Goal: Information Seeking & Learning: Learn about a topic

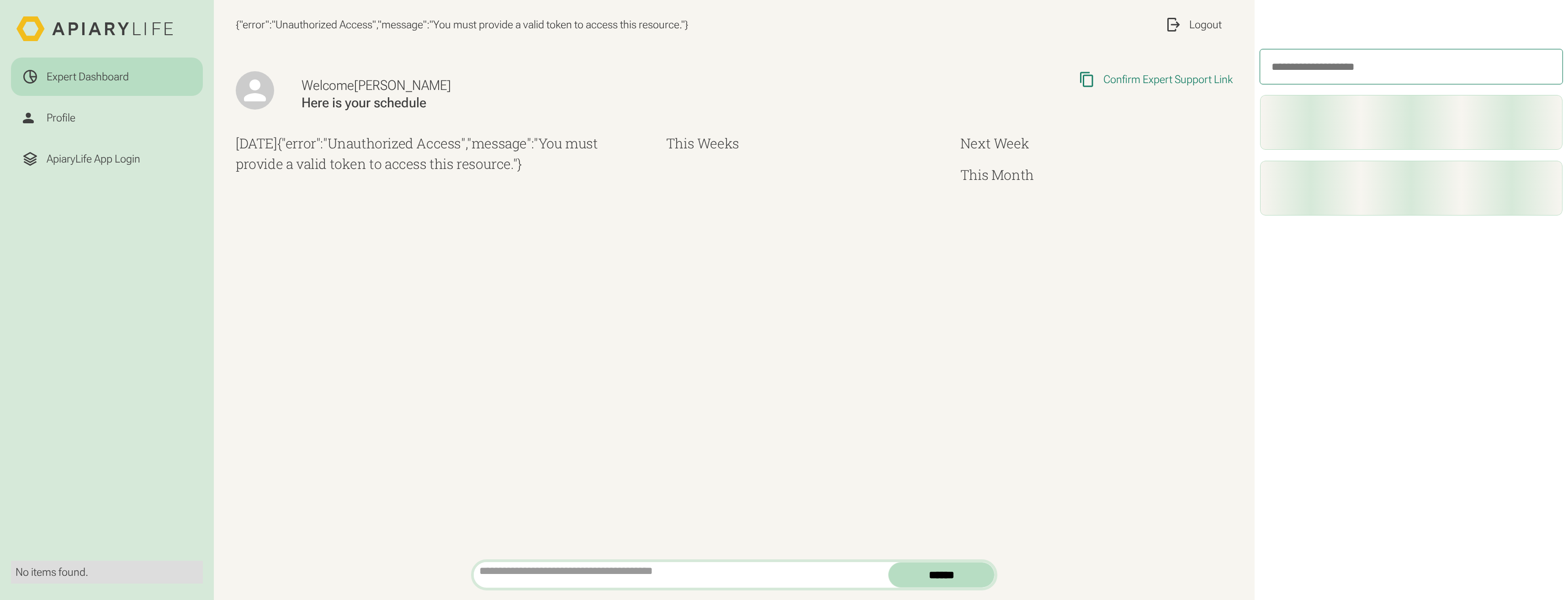
click at [89, 30] on icon at bounding box center [95, 29] width 157 height 25
click at [86, 164] on div "ApiaryLife App Login" at bounding box center [94, 159] width 94 height 14
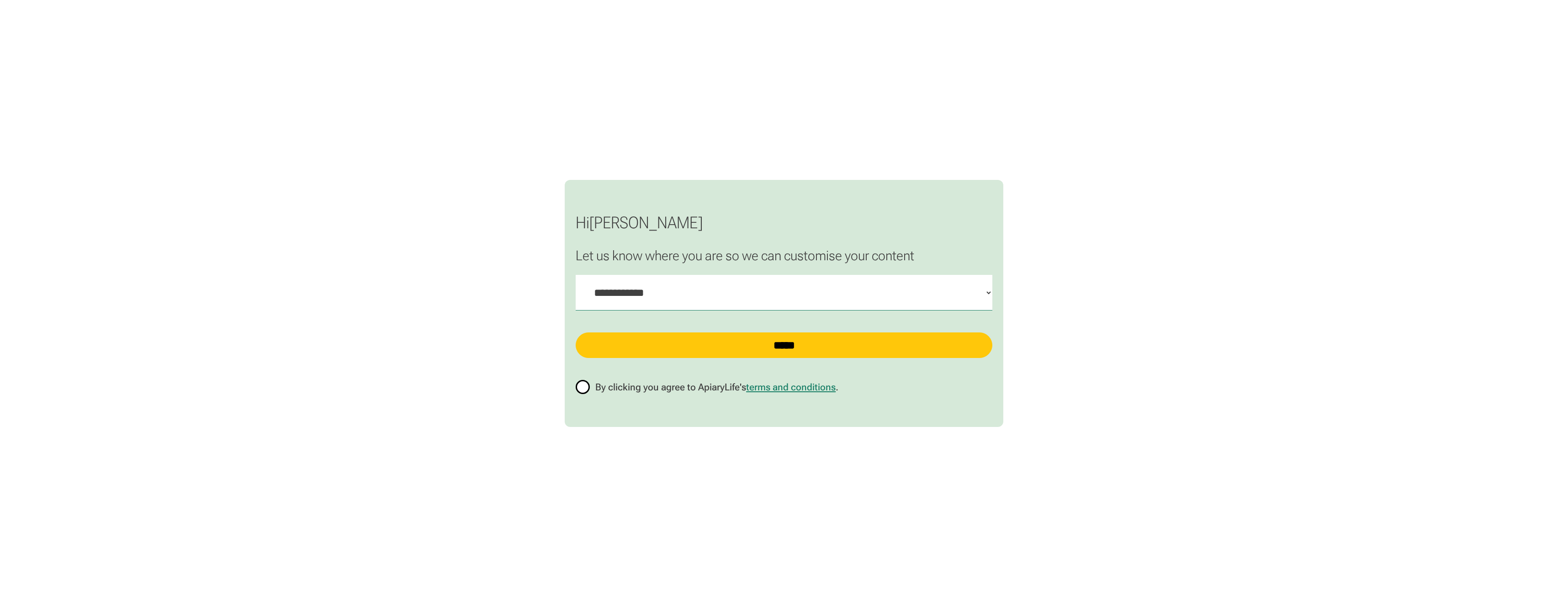
select select "**"
click at [589, 387] on div "verify-tcs" at bounding box center [583, 386] width 14 height 14
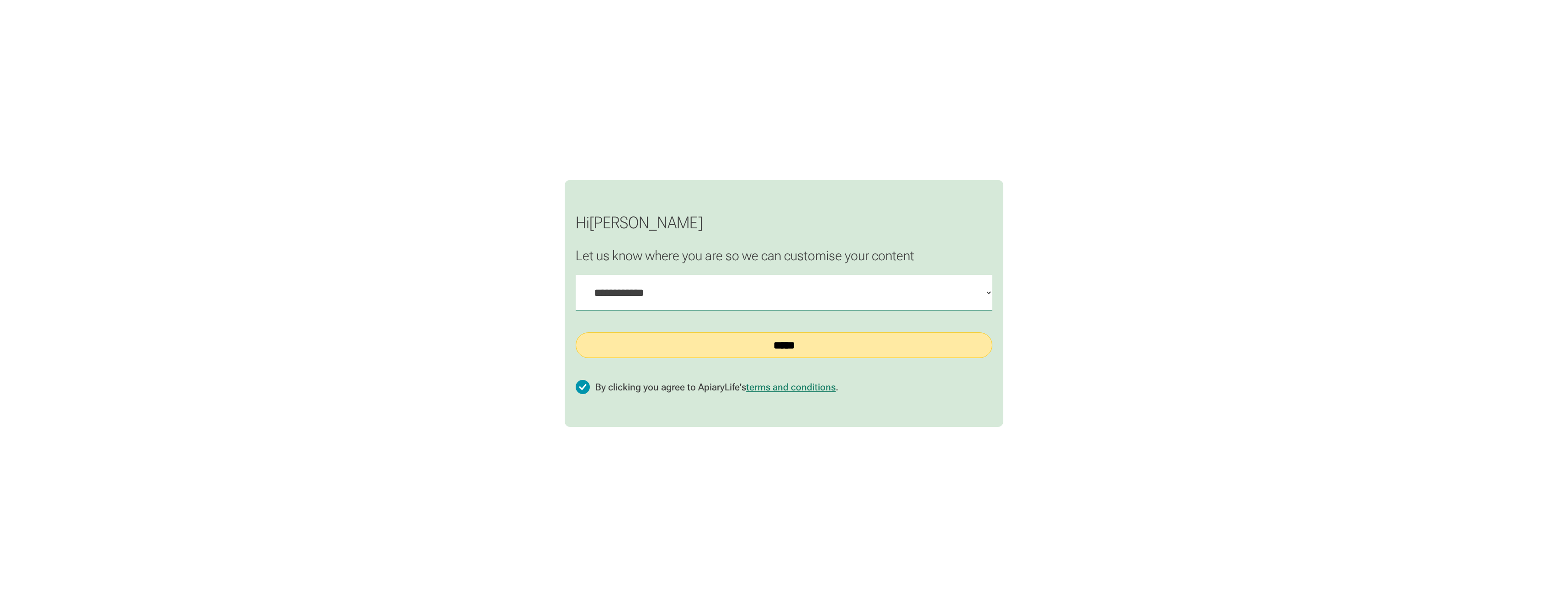
click at [666, 354] on input "*****" at bounding box center [784, 345] width 417 height 26
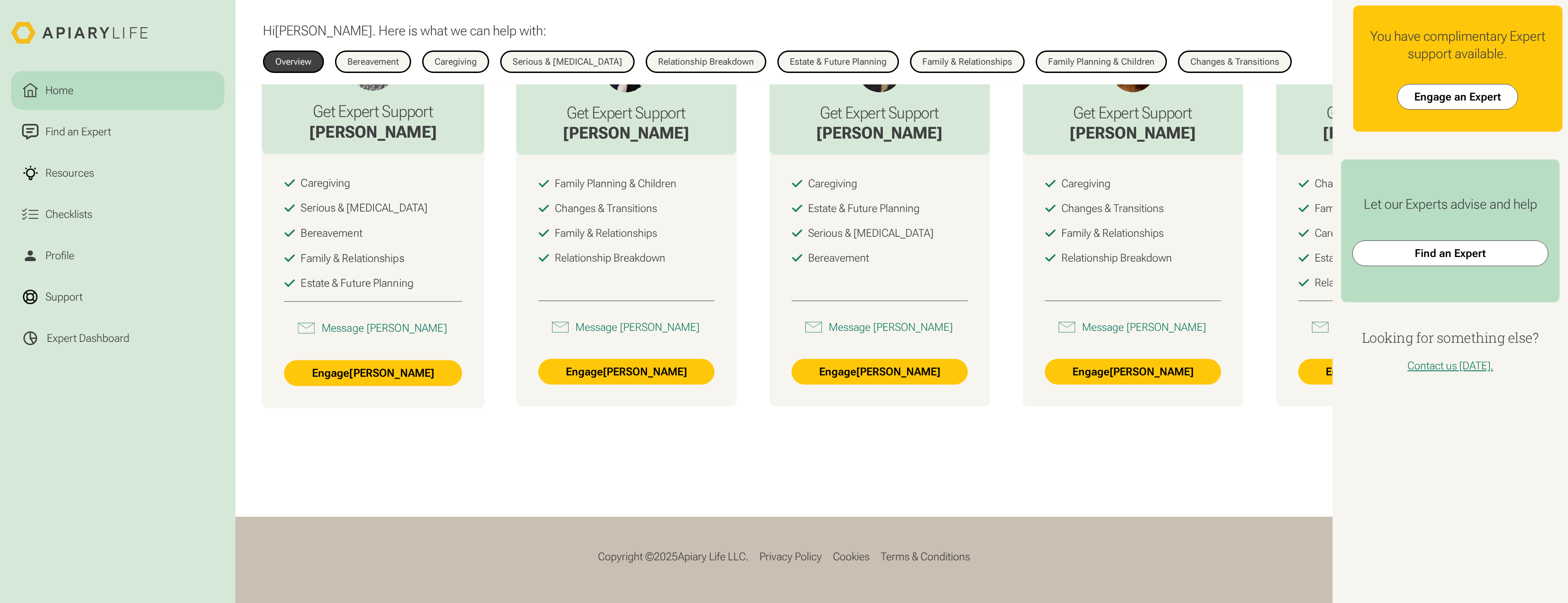
scroll to position [625, 0]
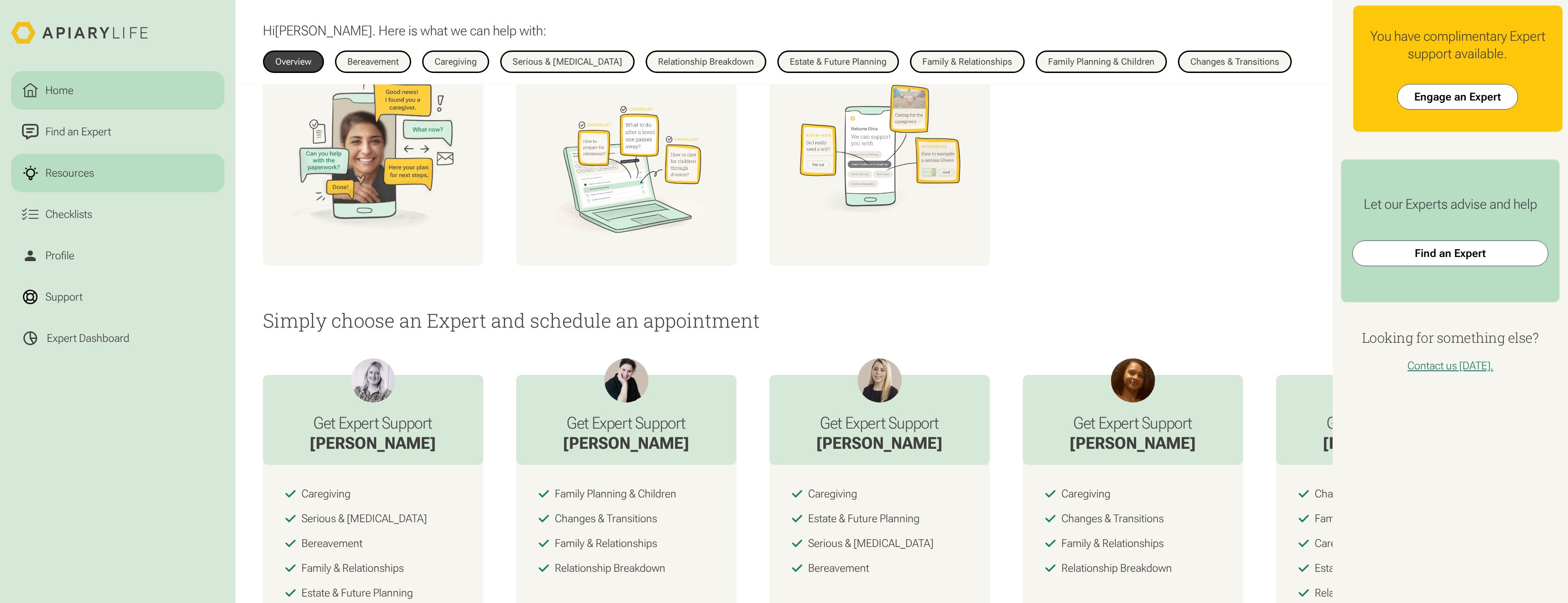
click at [85, 173] on div "Resources" at bounding box center [70, 172] width 54 height 17
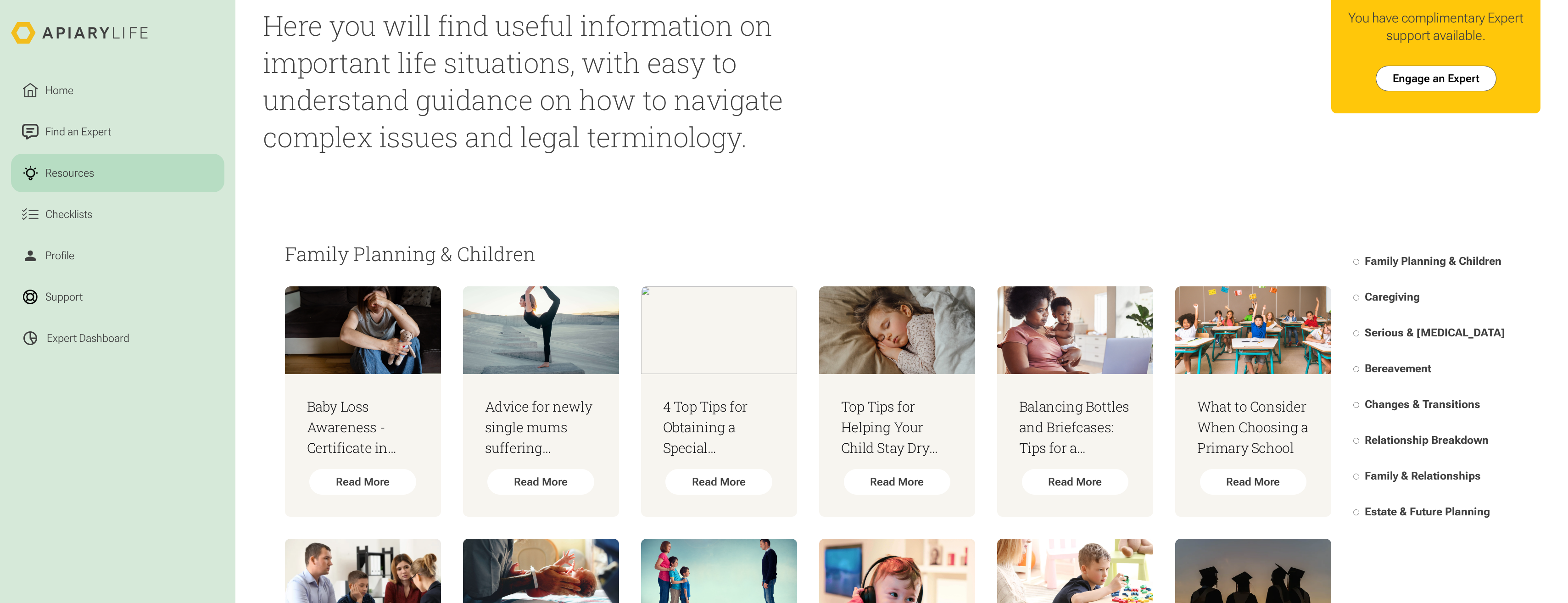
scroll to position [183, 0]
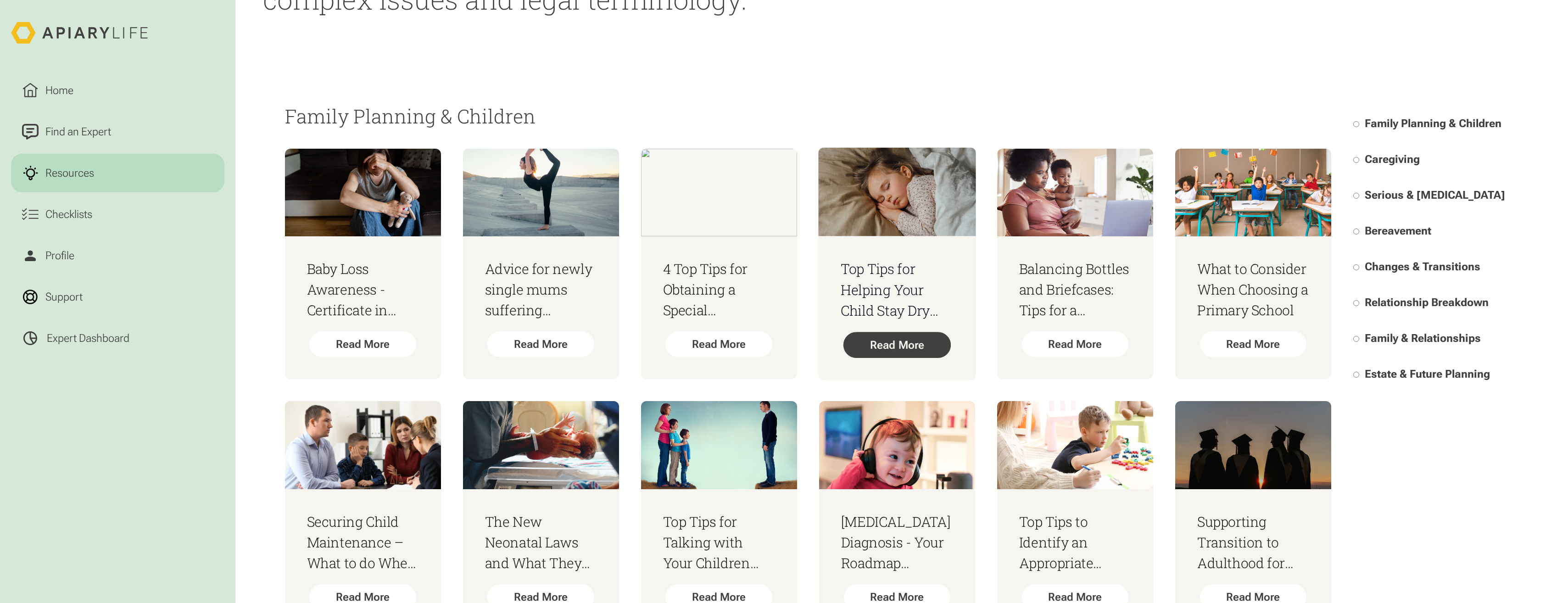
click at [930, 349] on div "Read More" at bounding box center [897, 345] width 108 height 26
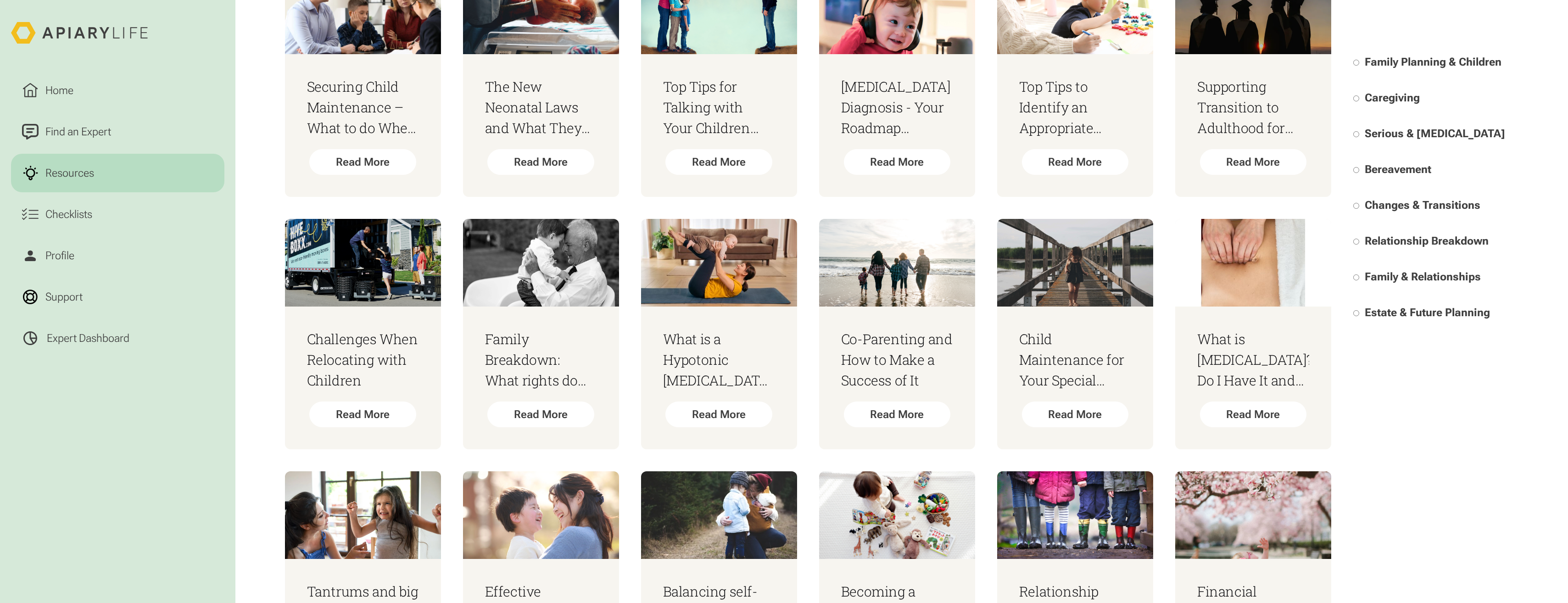
scroll to position [505, 0]
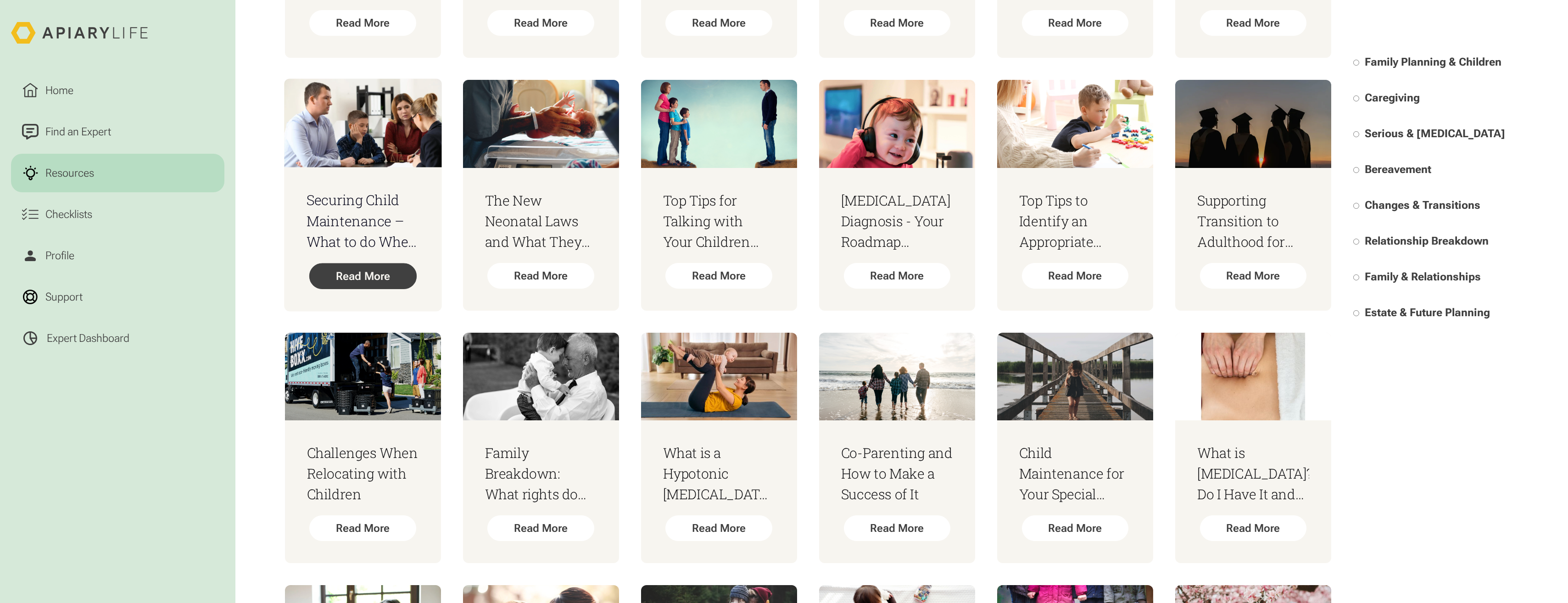
click at [368, 280] on div "Read More" at bounding box center [363, 276] width 108 height 26
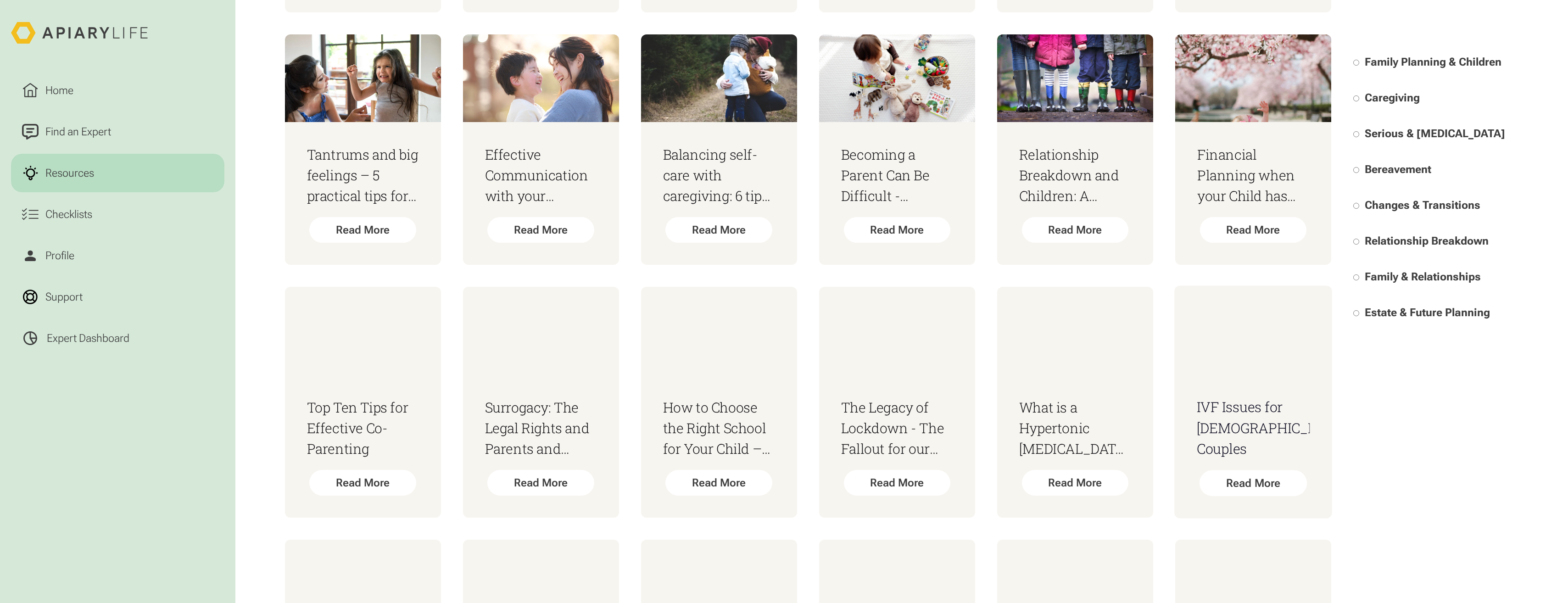
scroll to position [1240, 0]
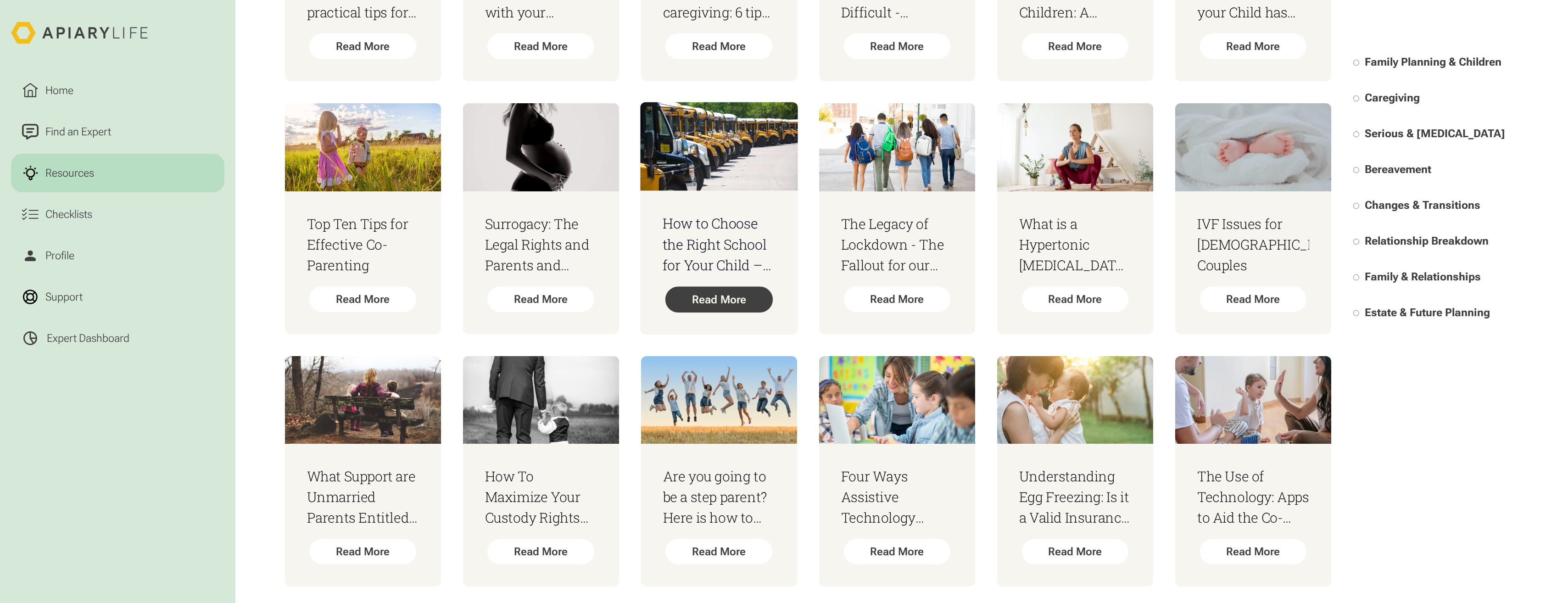
click at [742, 289] on div "Read More" at bounding box center [719, 300] width 108 height 26
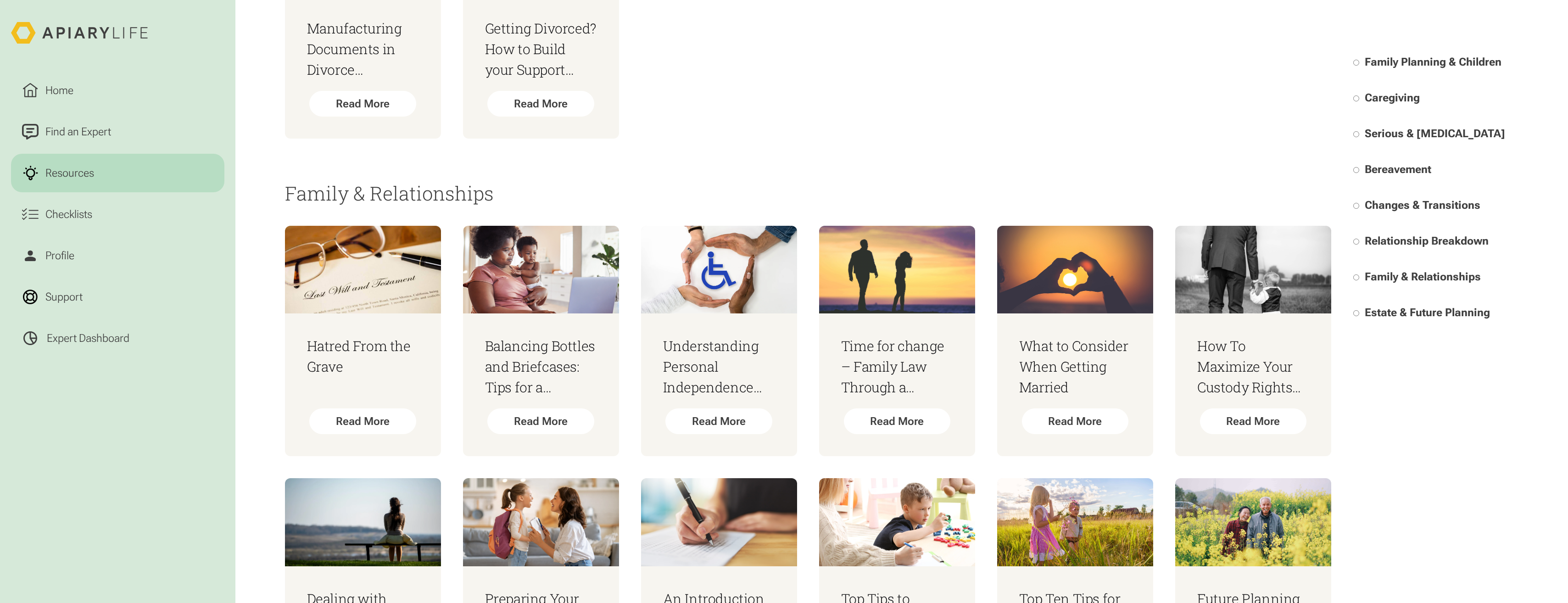
scroll to position [13817, 0]
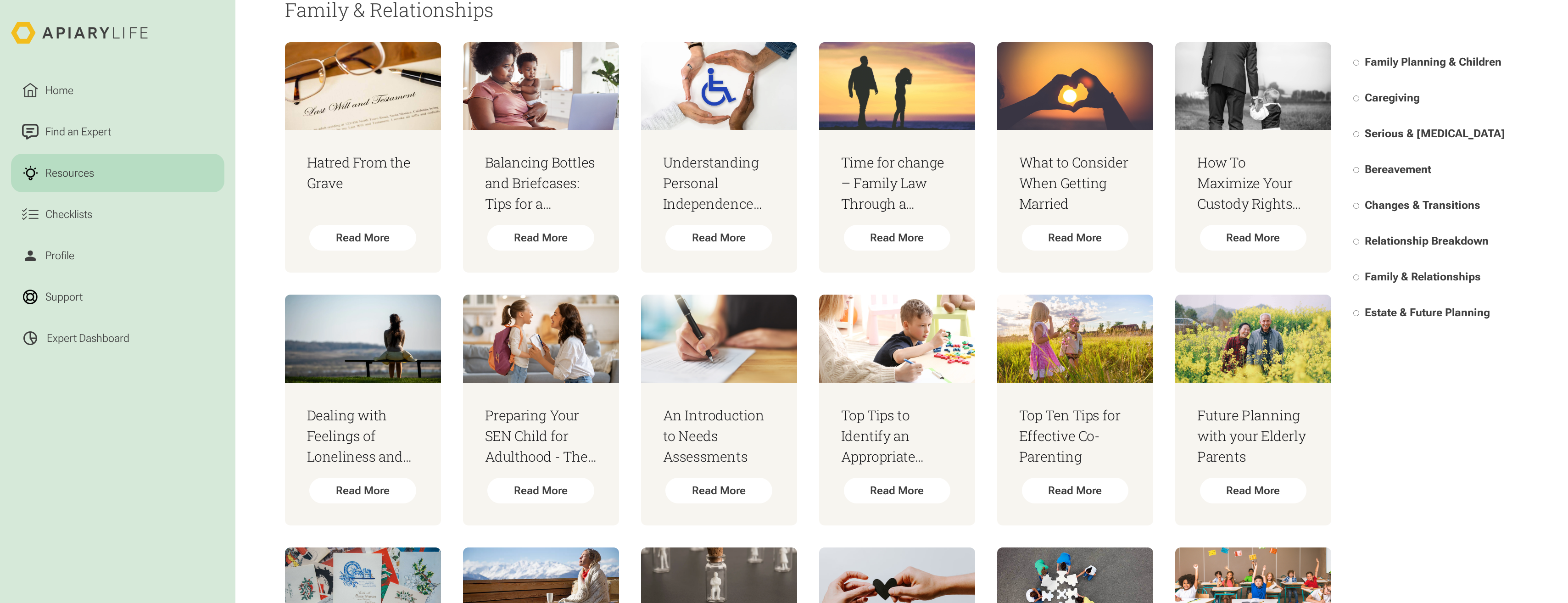
click at [1378, 312] on span "Estate & Future Planning" at bounding box center [1427, 313] width 125 height 13
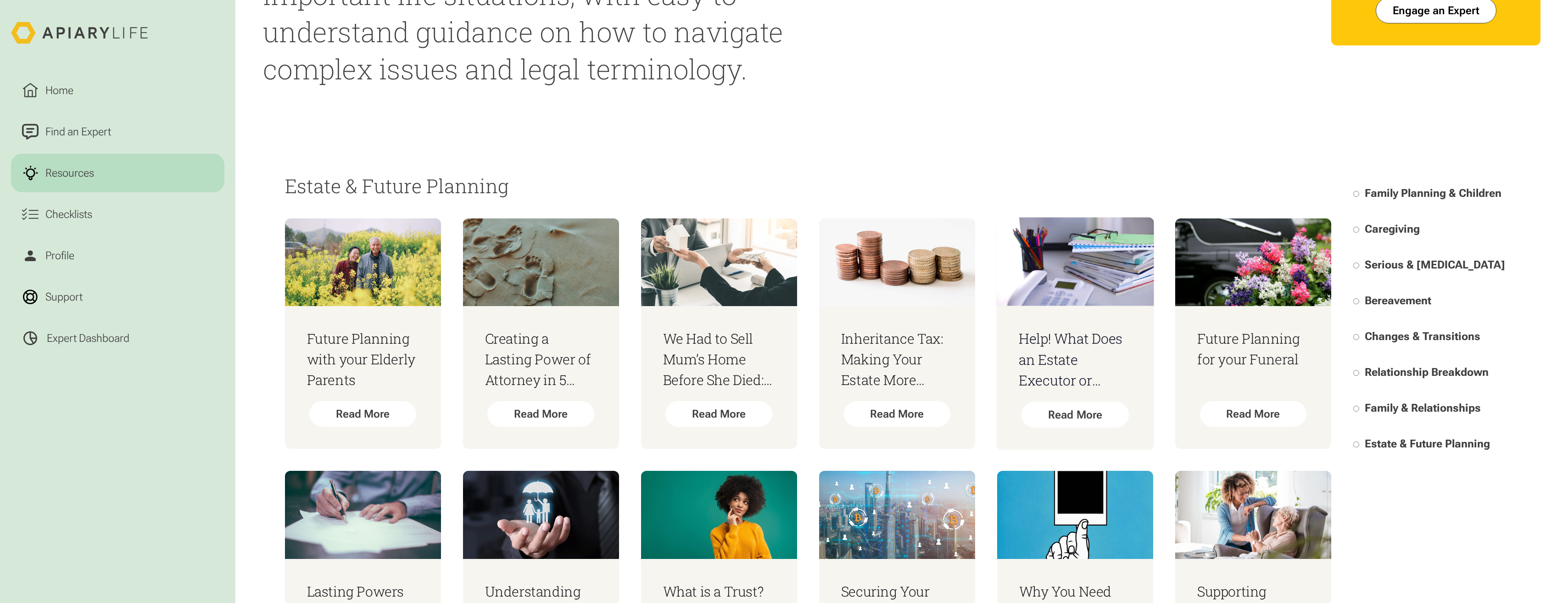
scroll to position [297, 0]
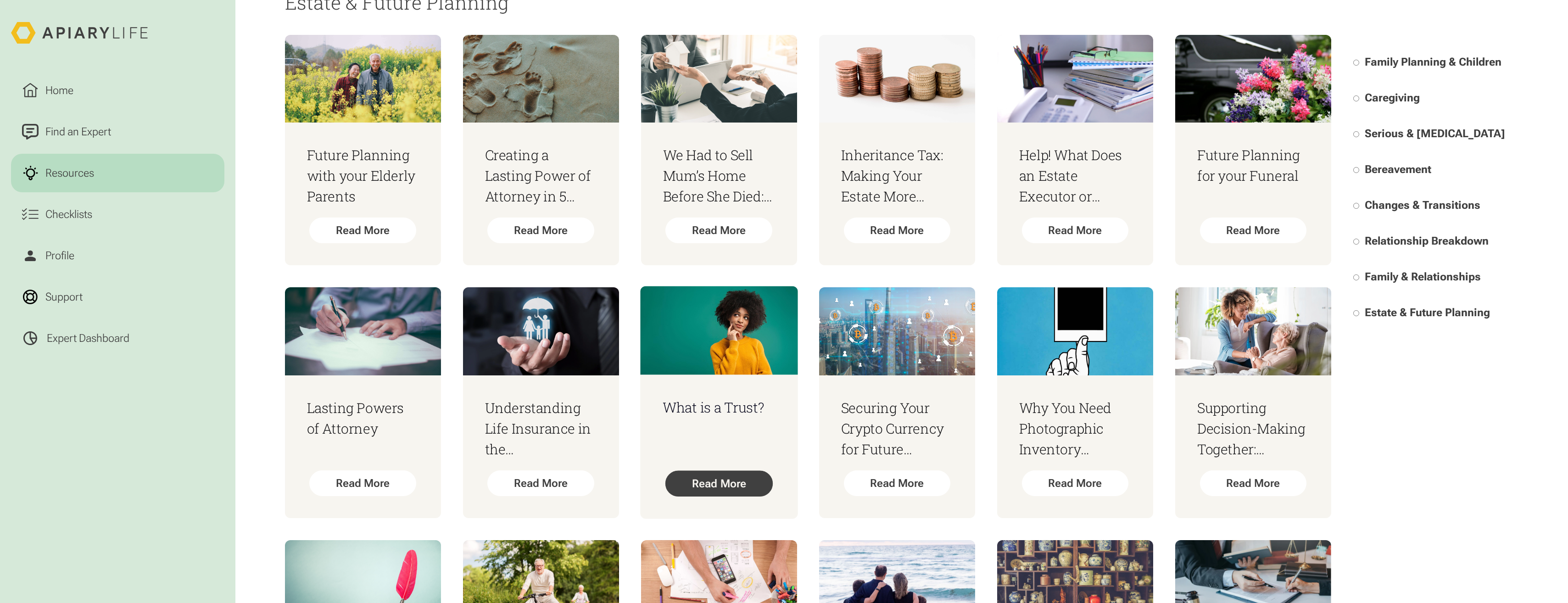
click at [756, 490] on div "Read More" at bounding box center [719, 484] width 108 height 26
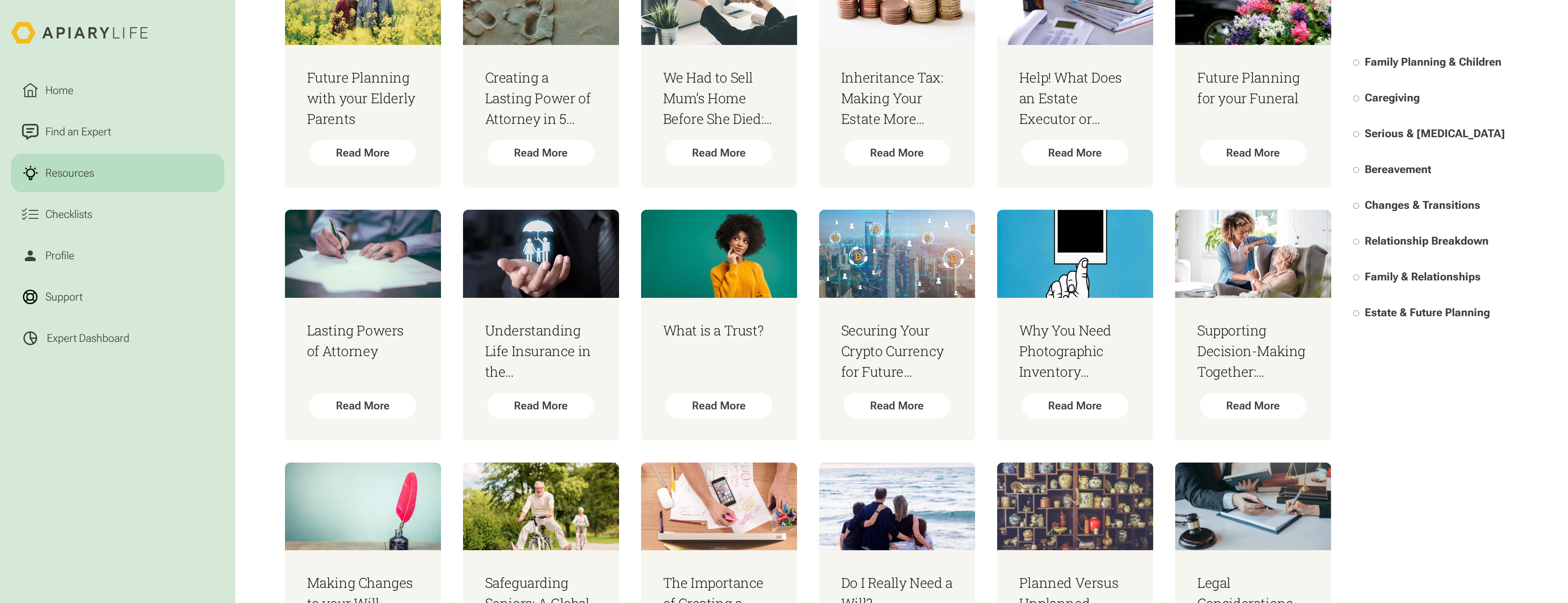
scroll to position [481, 0]
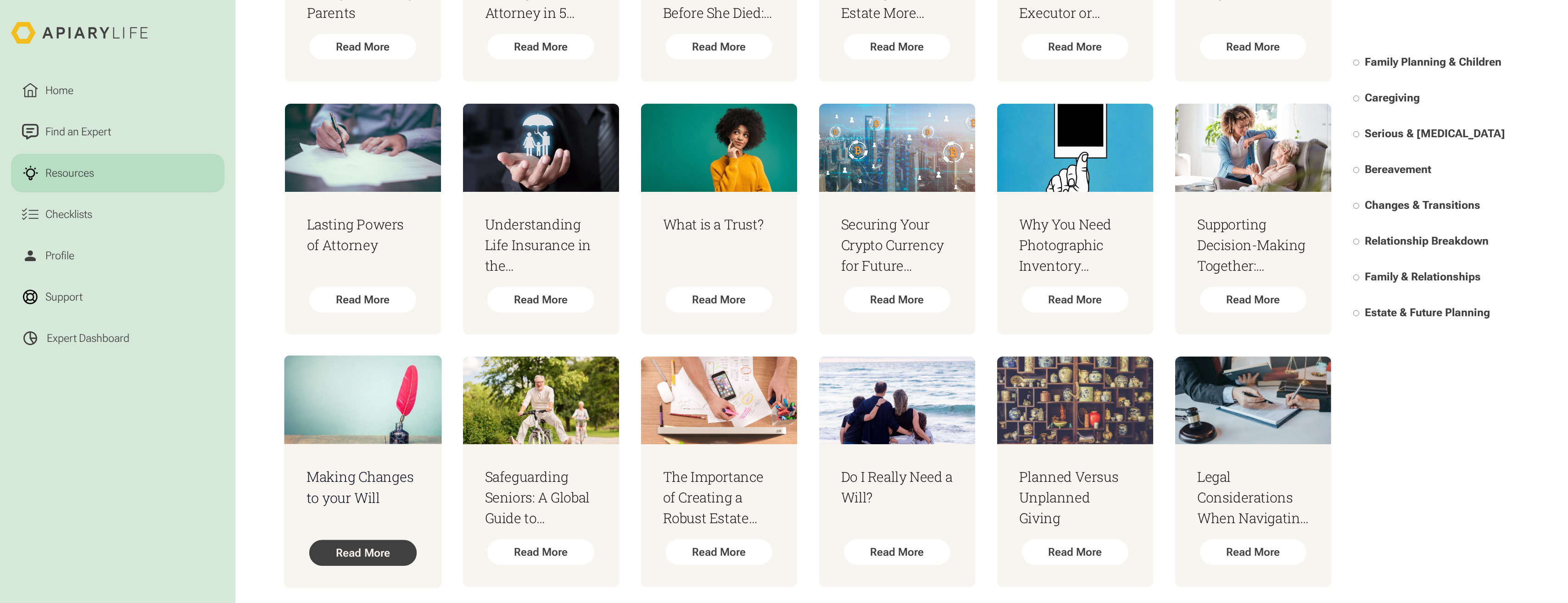
click at [386, 555] on div "Read More" at bounding box center [363, 553] width 108 height 26
click at [1033, 261] on h3 "Why You Need Photographic Inventory Documentation" at bounding box center [1075, 245] width 113 height 62
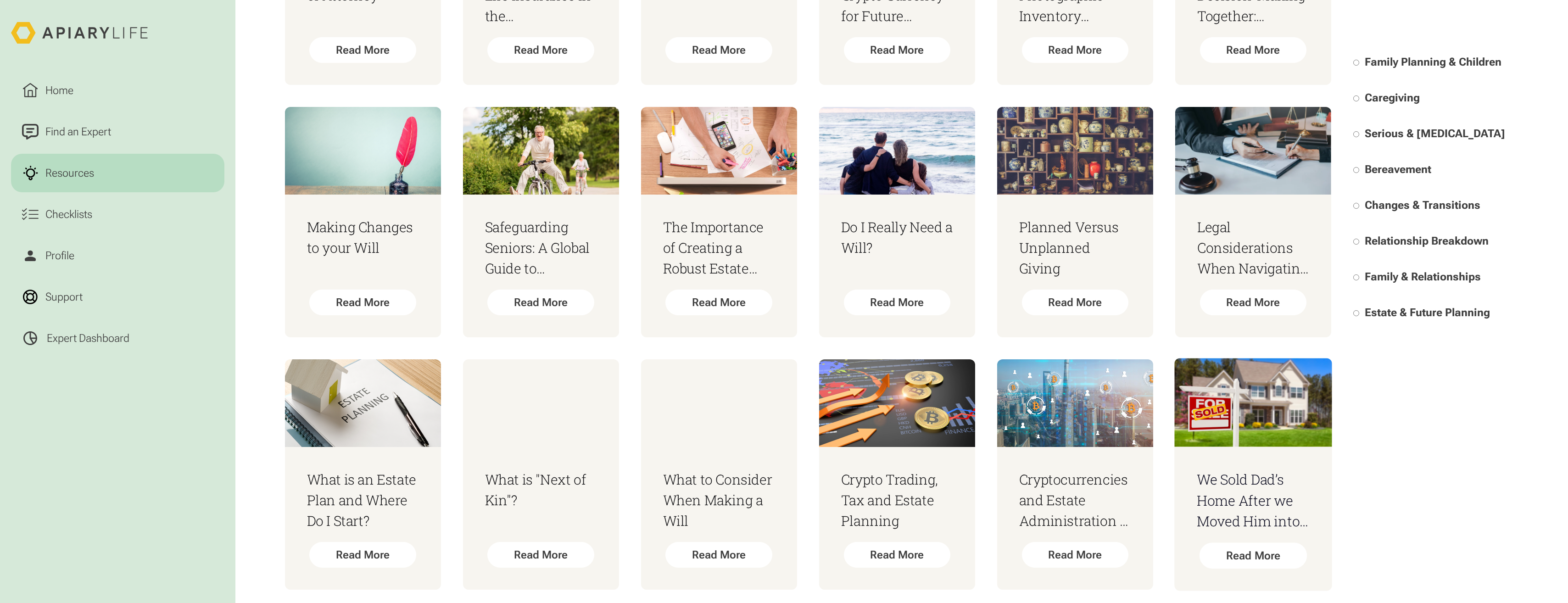
scroll to position [757, 0]
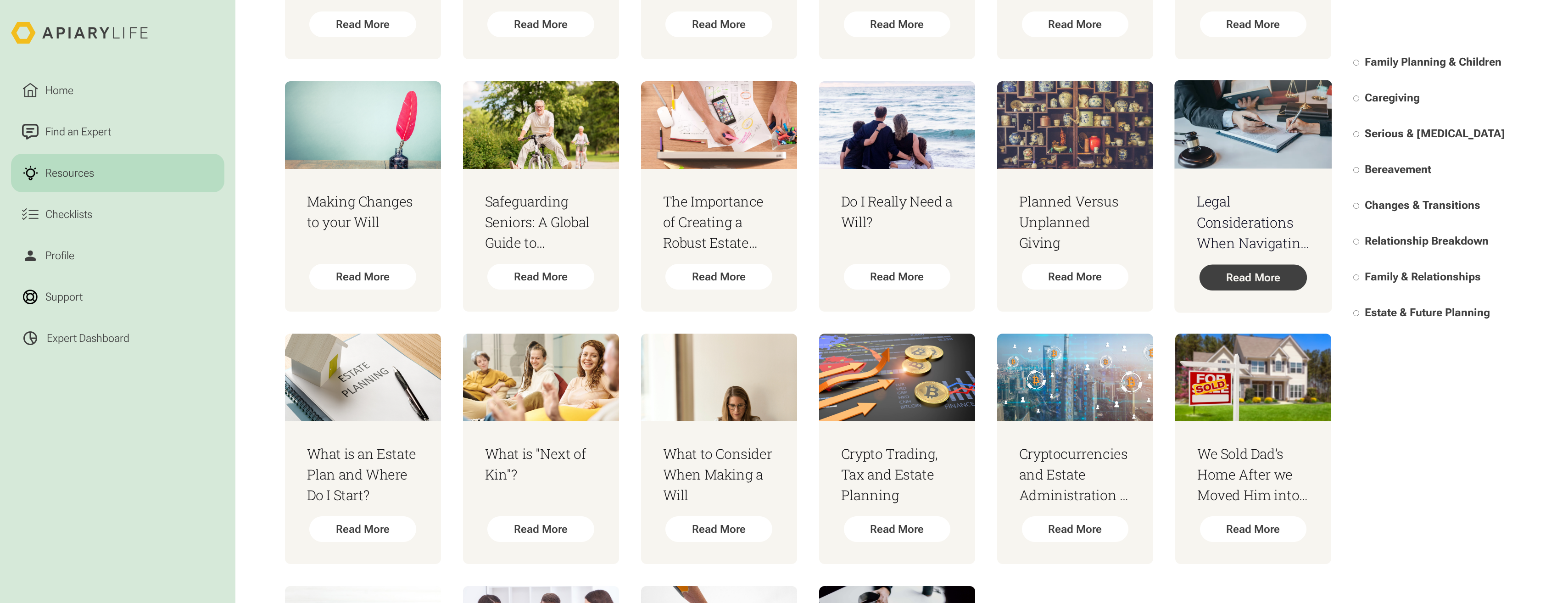
click at [1281, 275] on div "Read More" at bounding box center [1253, 278] width 108 height 26
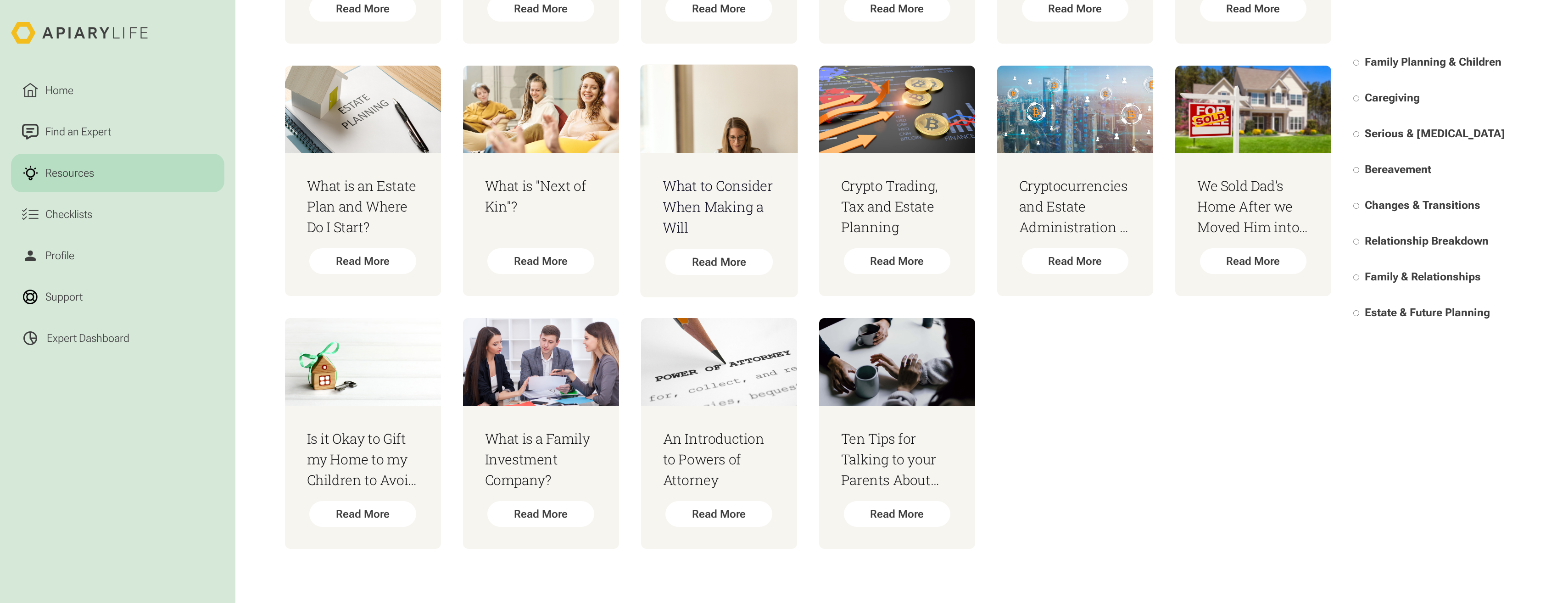
scroll to position [1032, 0]
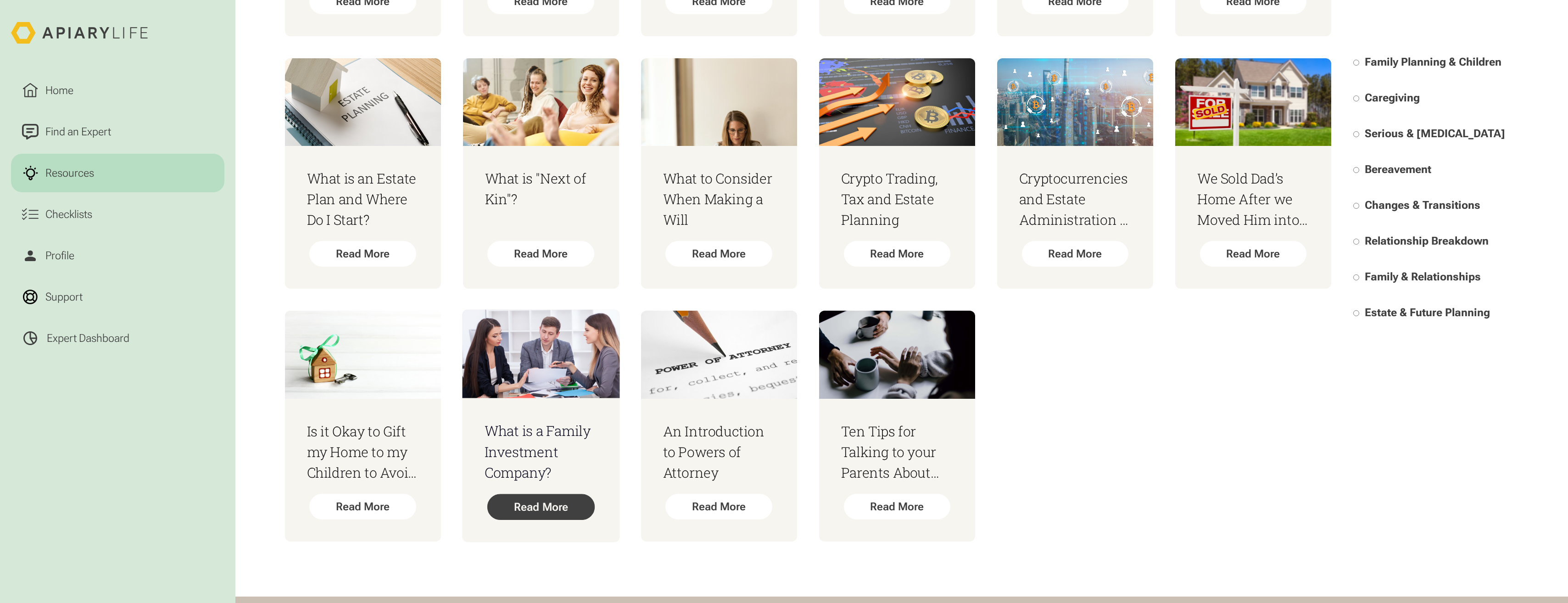
click at [528, 505] on div "Read More" at bounding box center [540, 507] width 108 height 26
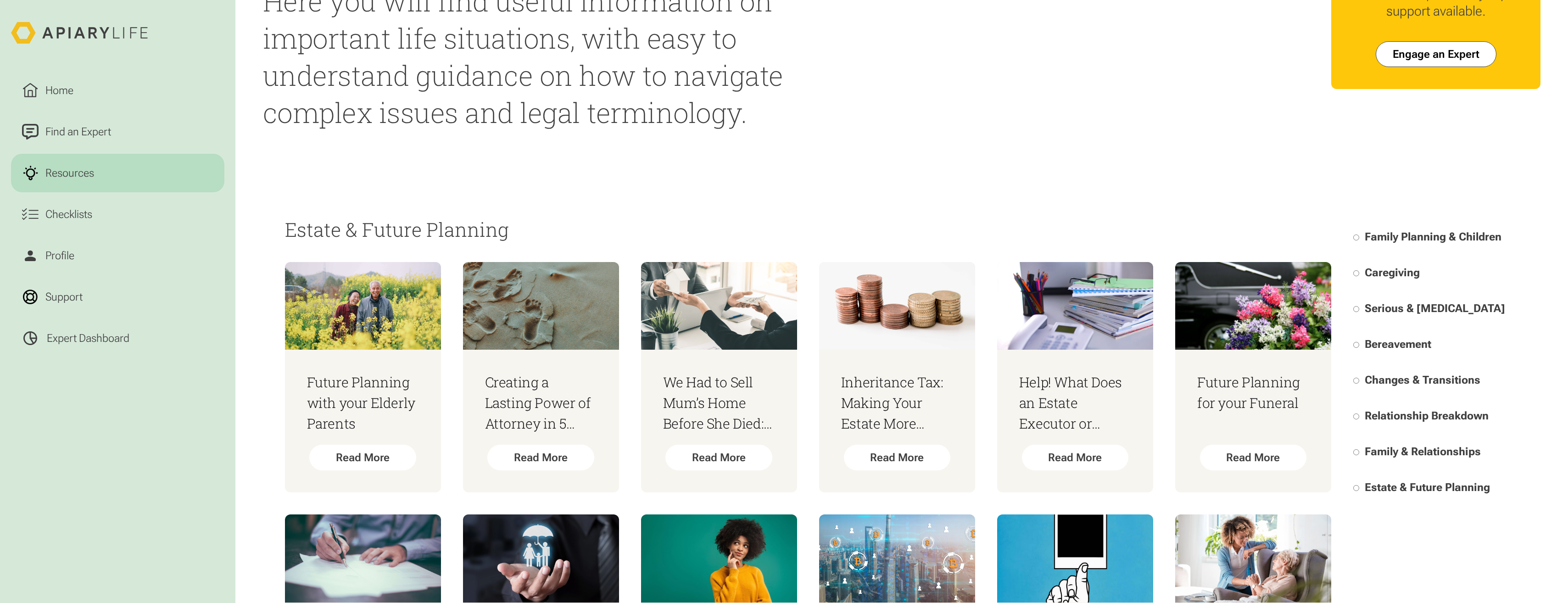
scroll to position [10, 0]
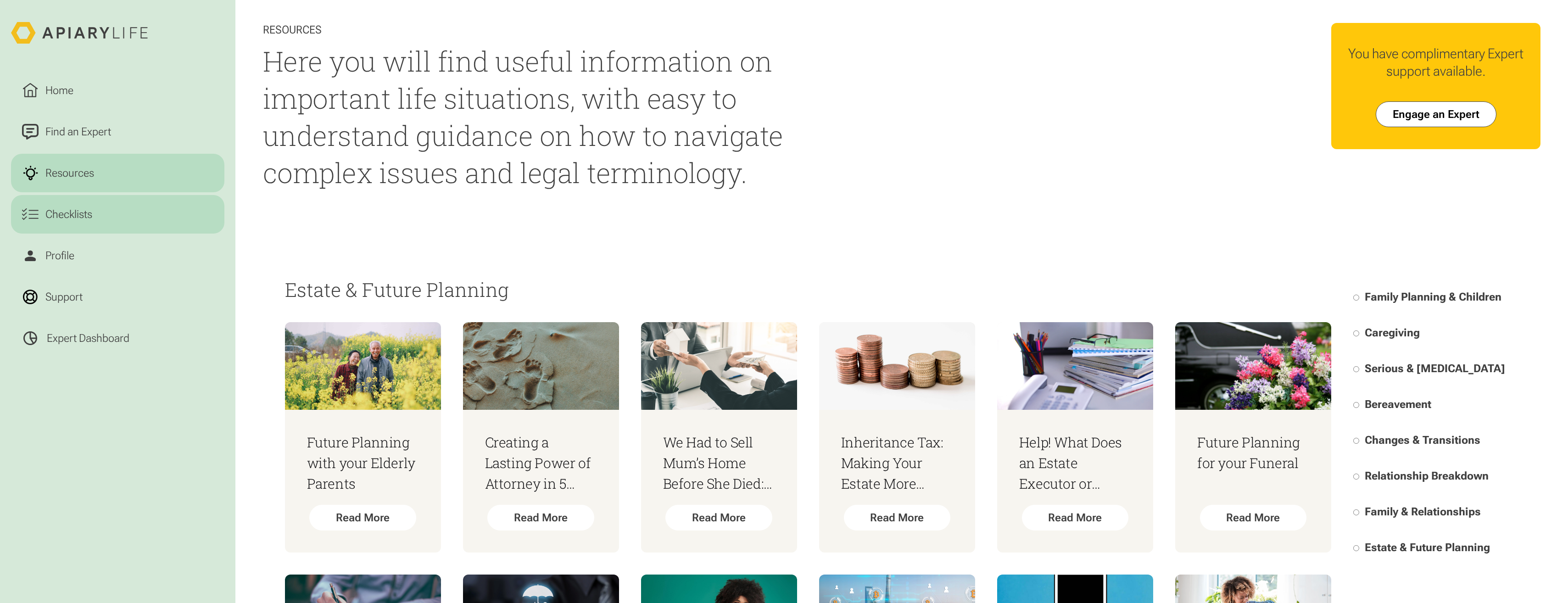
click at [58, 220] on div "Checklists" at bounding box center [69, 214] width 53 height 17
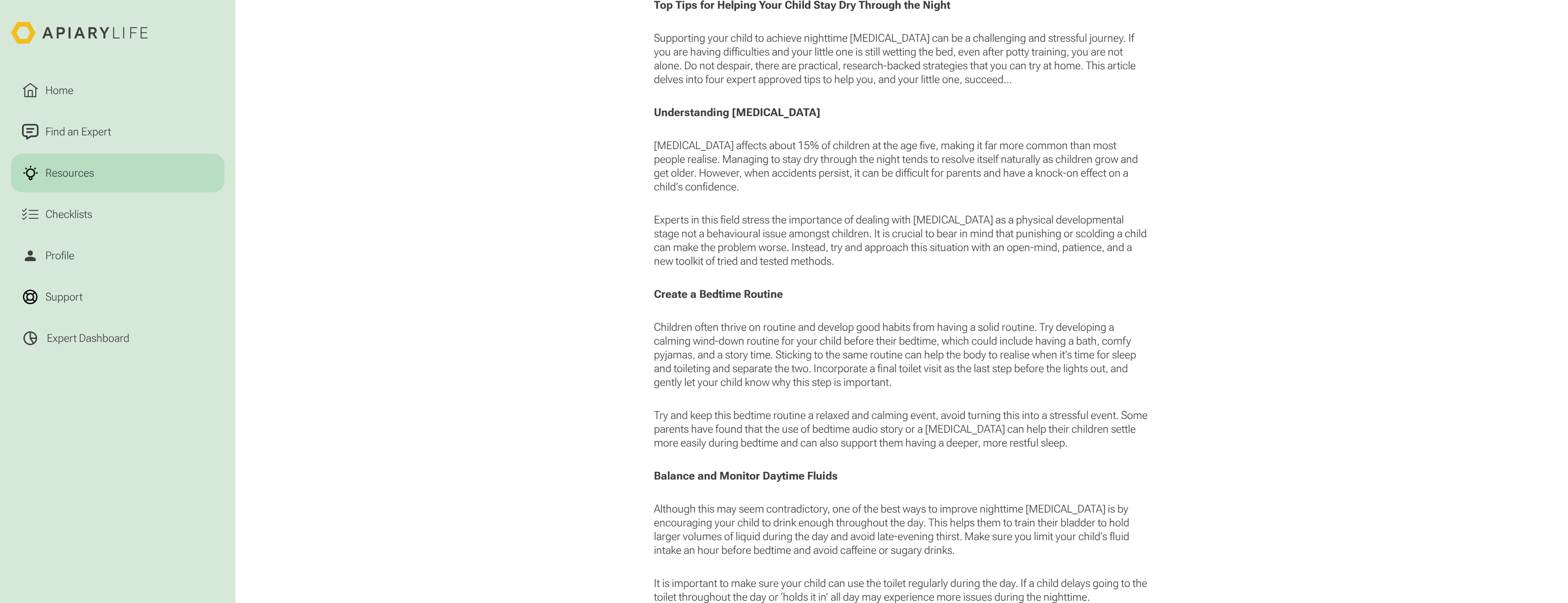
scroll to position [597, 0]
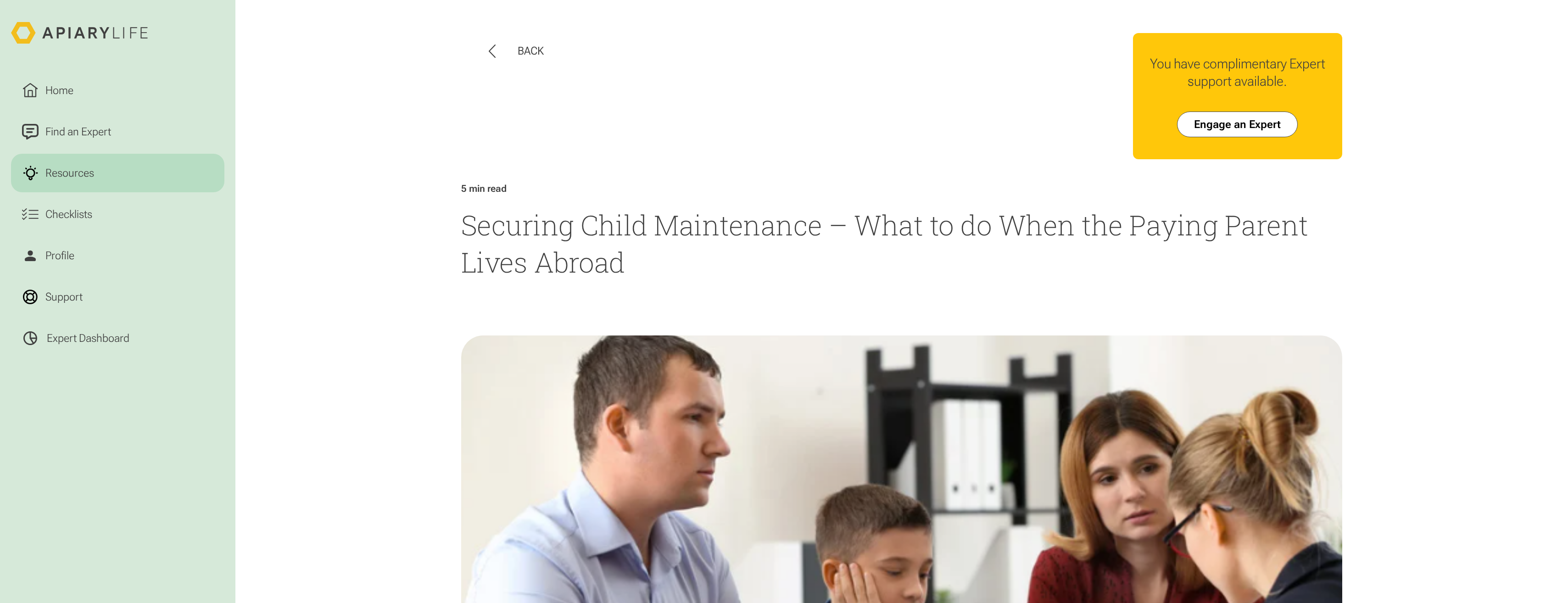
scroll to position [46, 0]
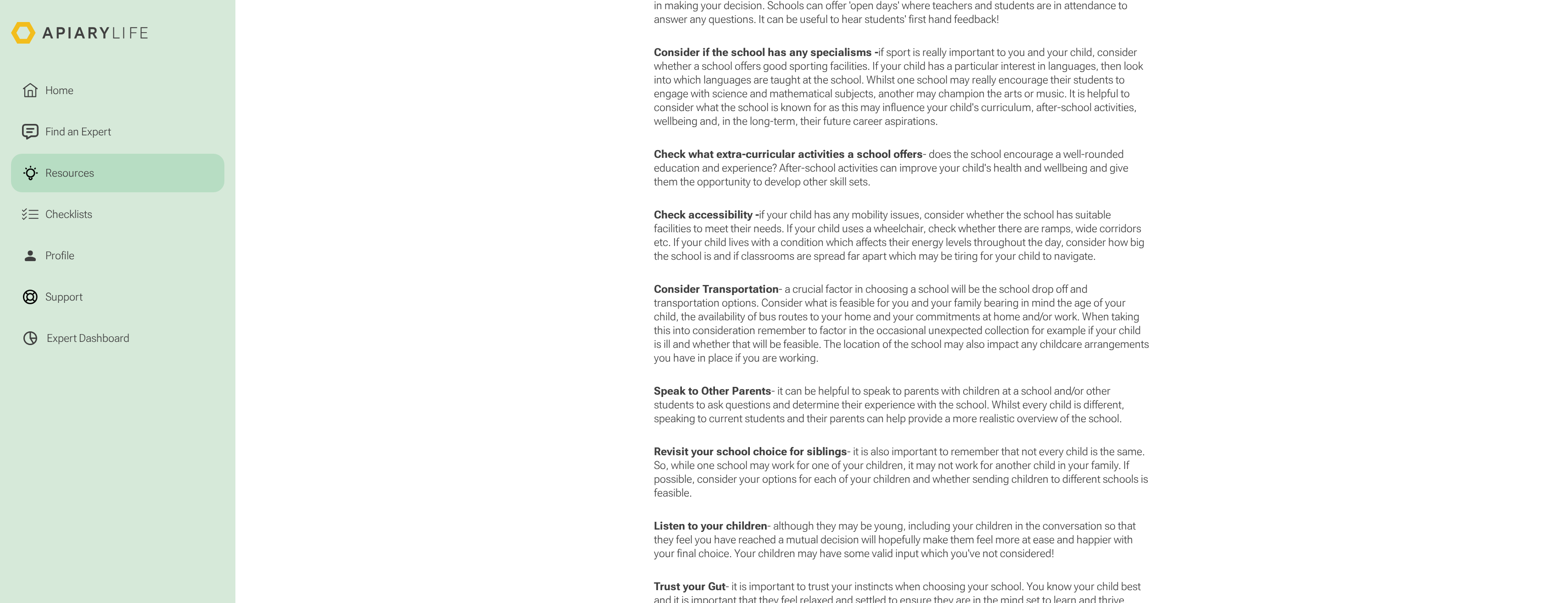
scroll to position [1744, 0]
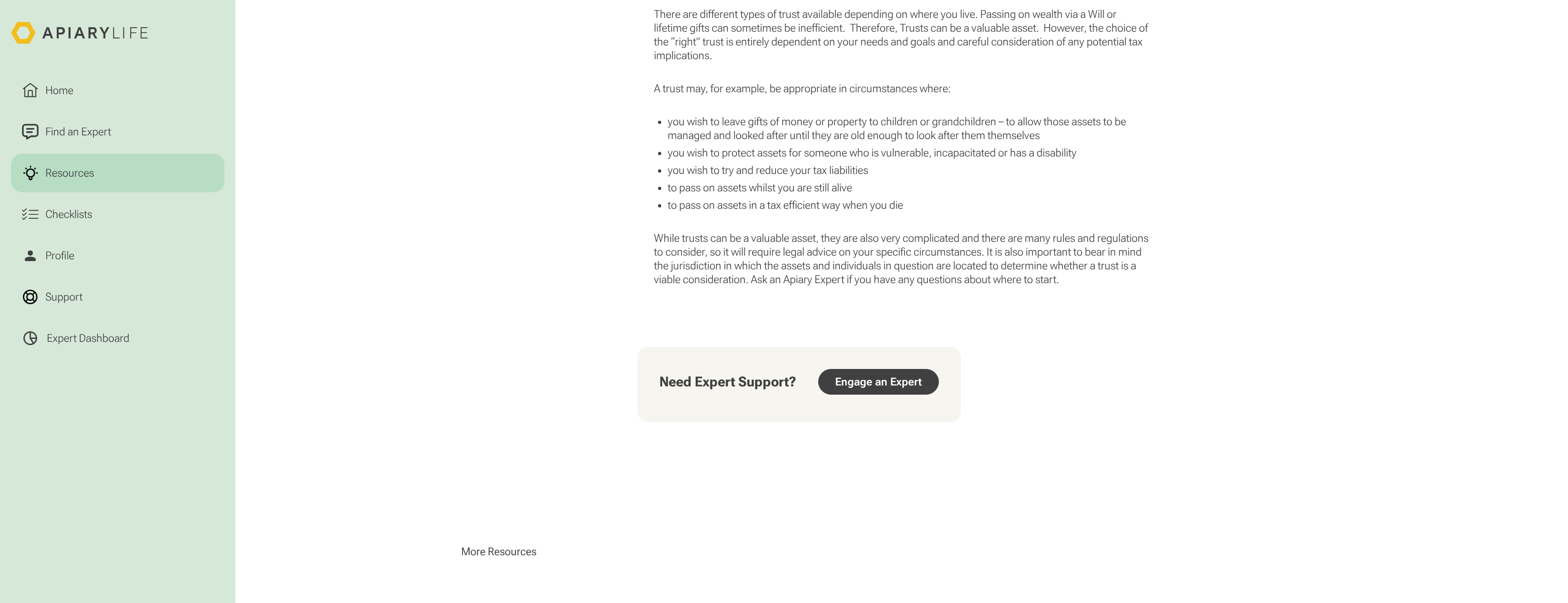
scroll to position [1331, 0]
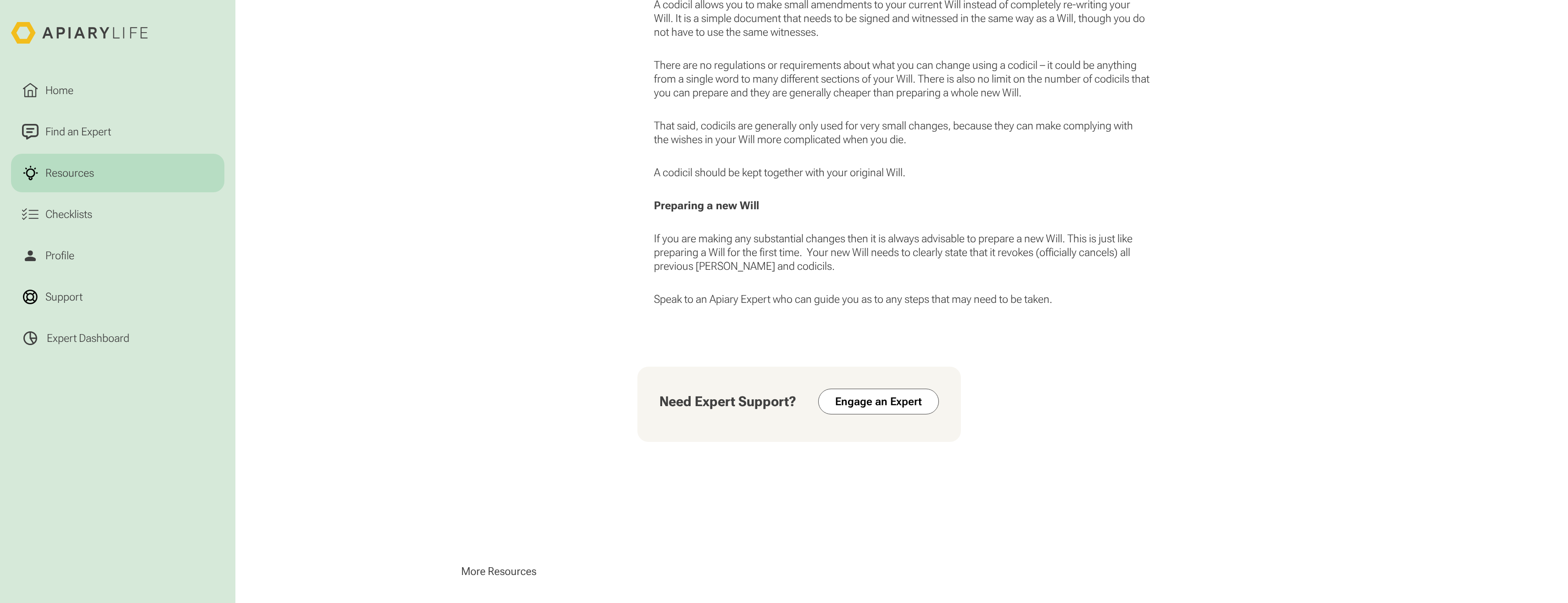
scroll to position [1147, 0]
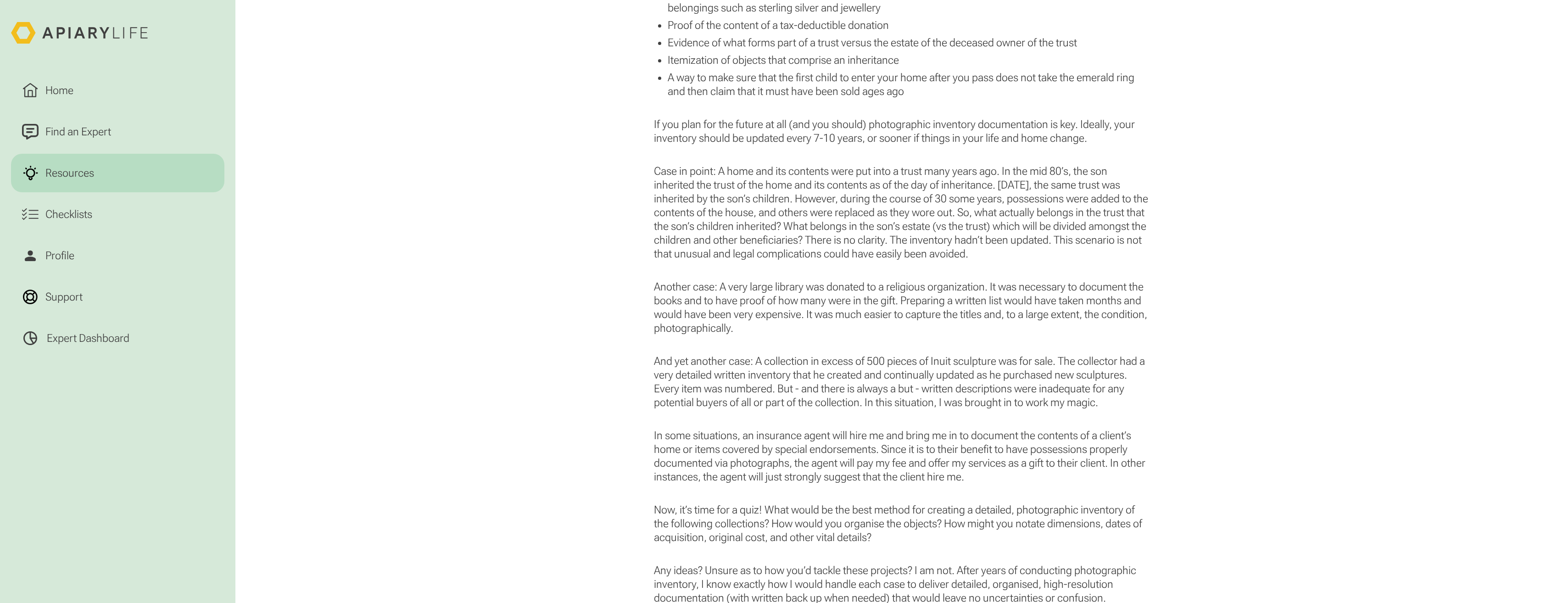
scroll to position [1194, 0]
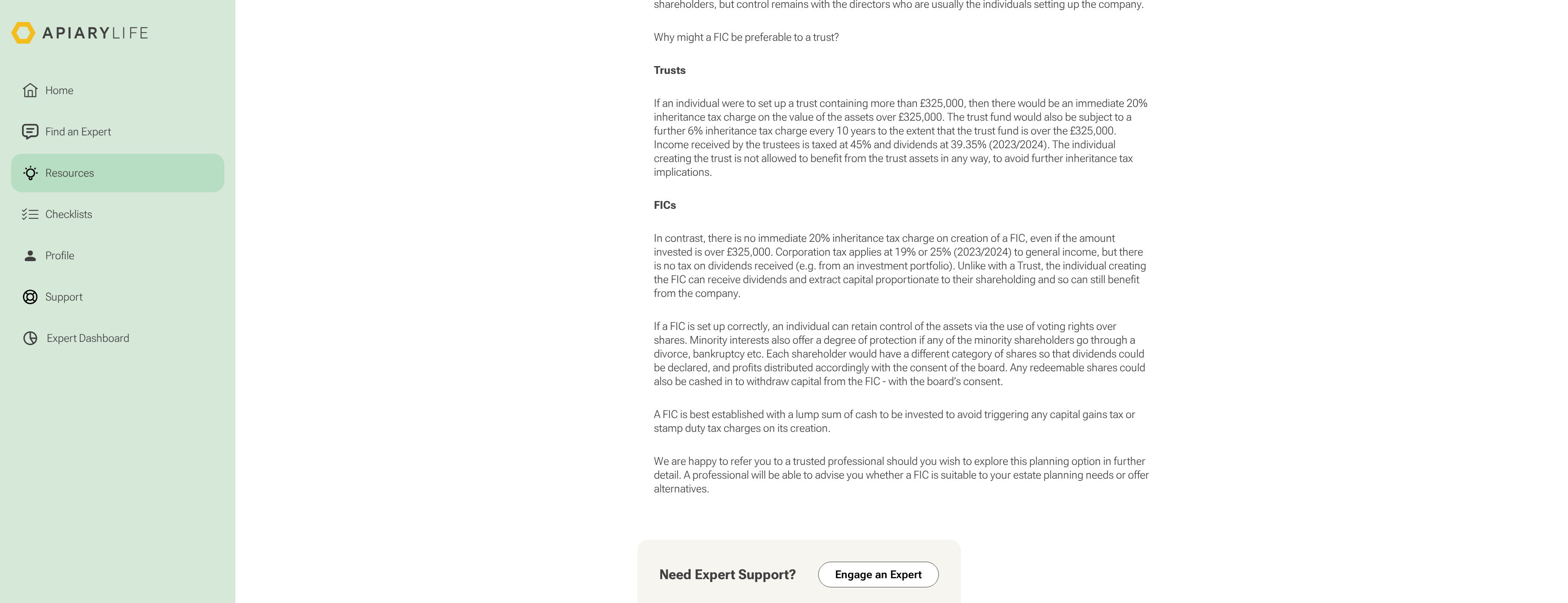
scroll to position [1099, 0]
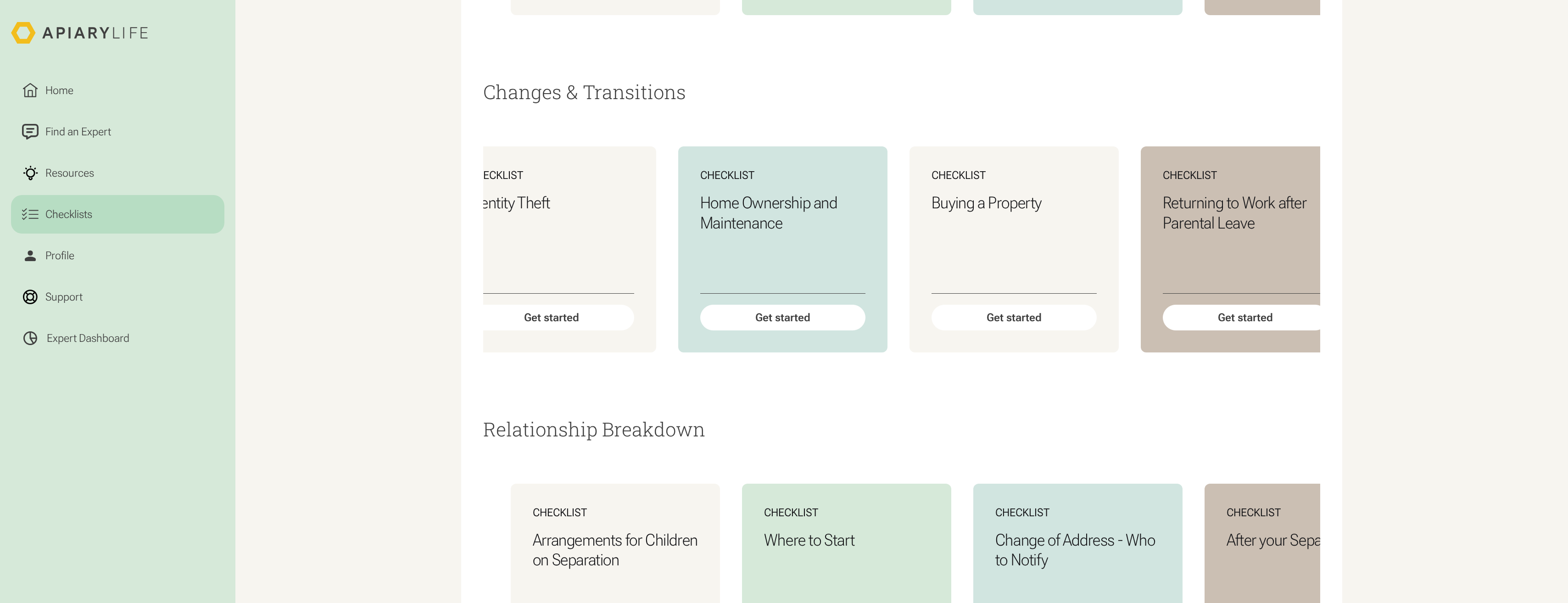
scroll to position [0, 968]
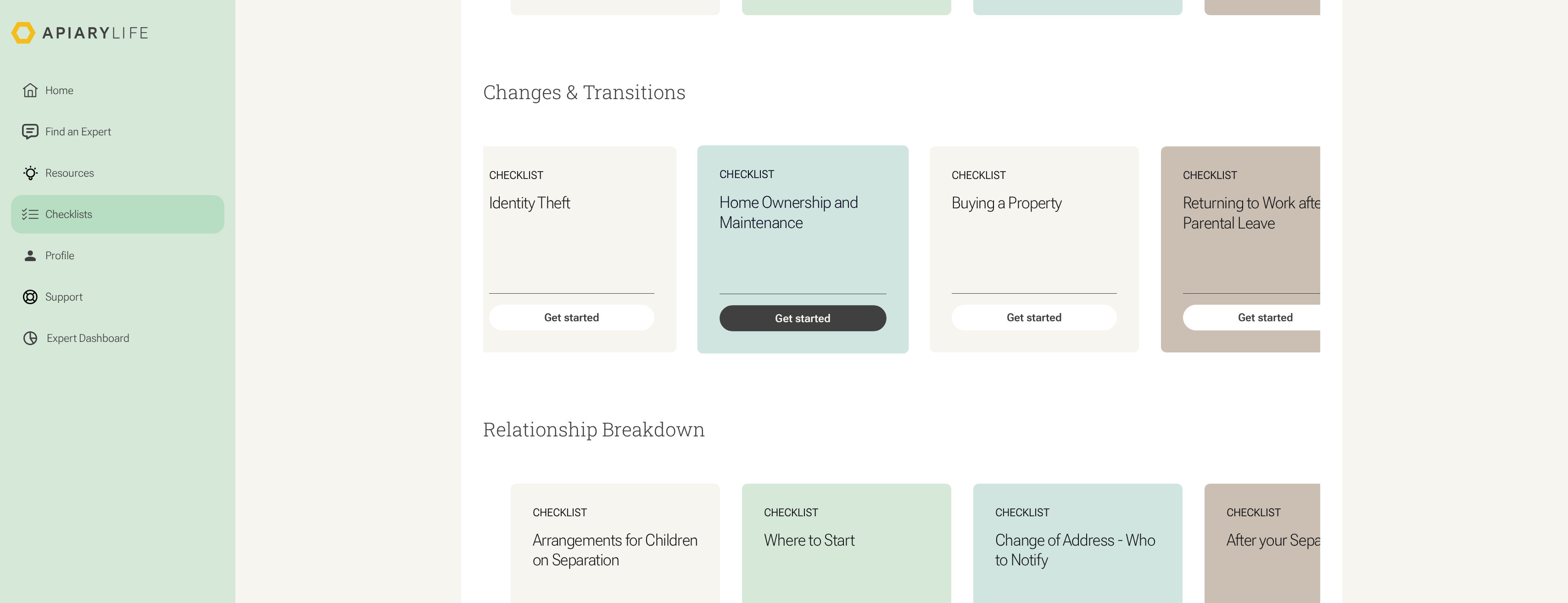
click at [801, 331] on div "Get started" at bounding box center [803, 318] width 167 height 26
click at [811, 331] on div "Get started" at bounding box center [803, 318] width 167 height 26
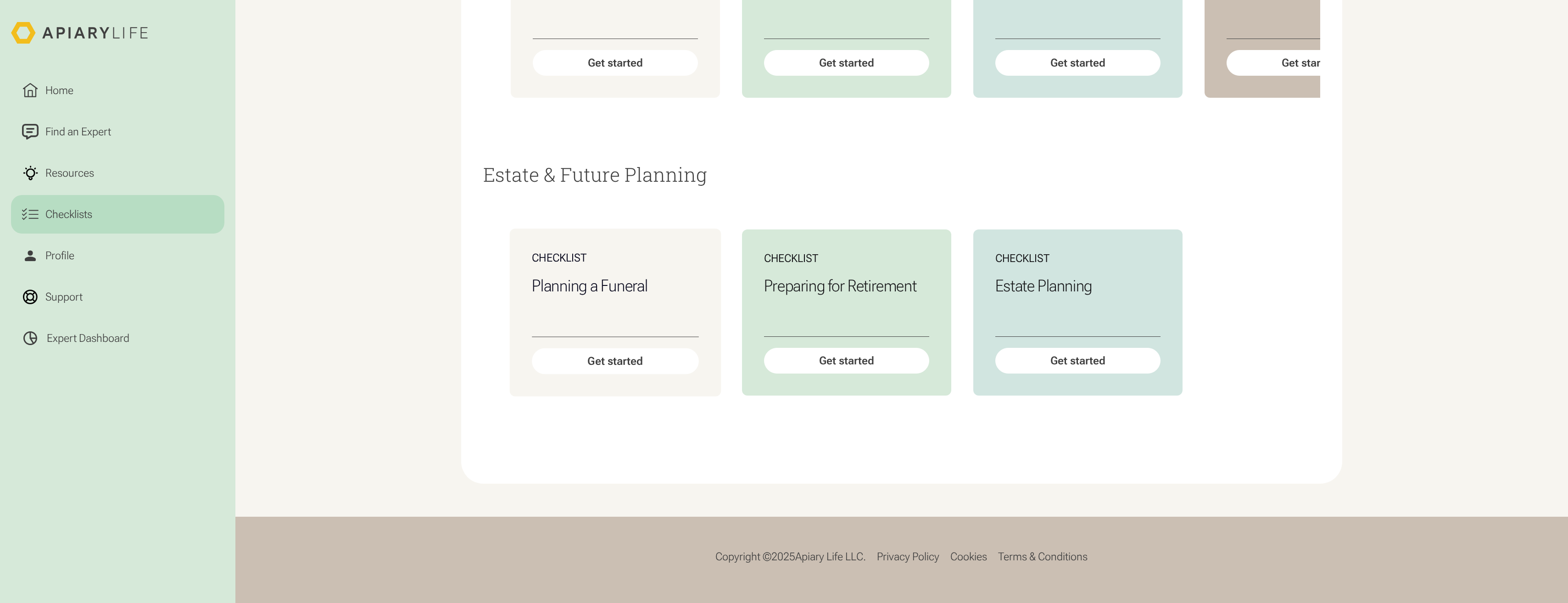
scroll to position [2455, 0]
click at [1017, 358] on div "Get started" at bounding box center [1078, 361] width 167 height 26
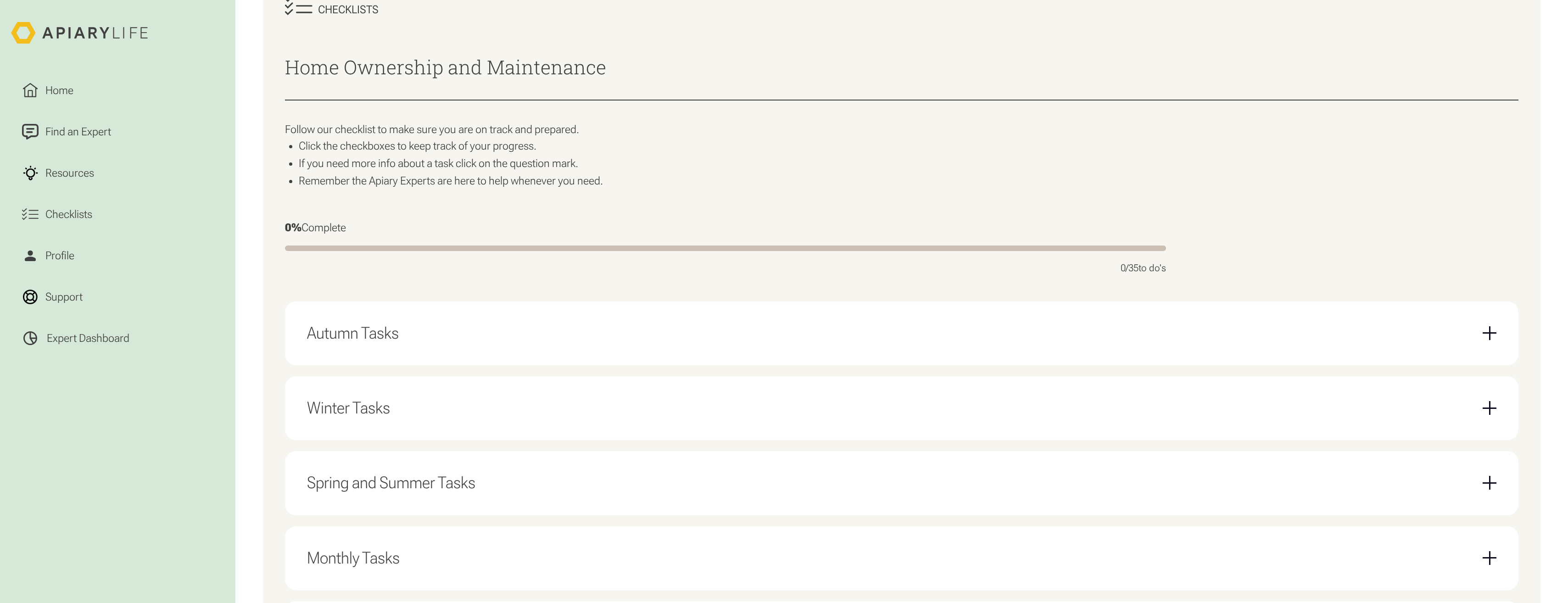
scroll to position [321, 0]
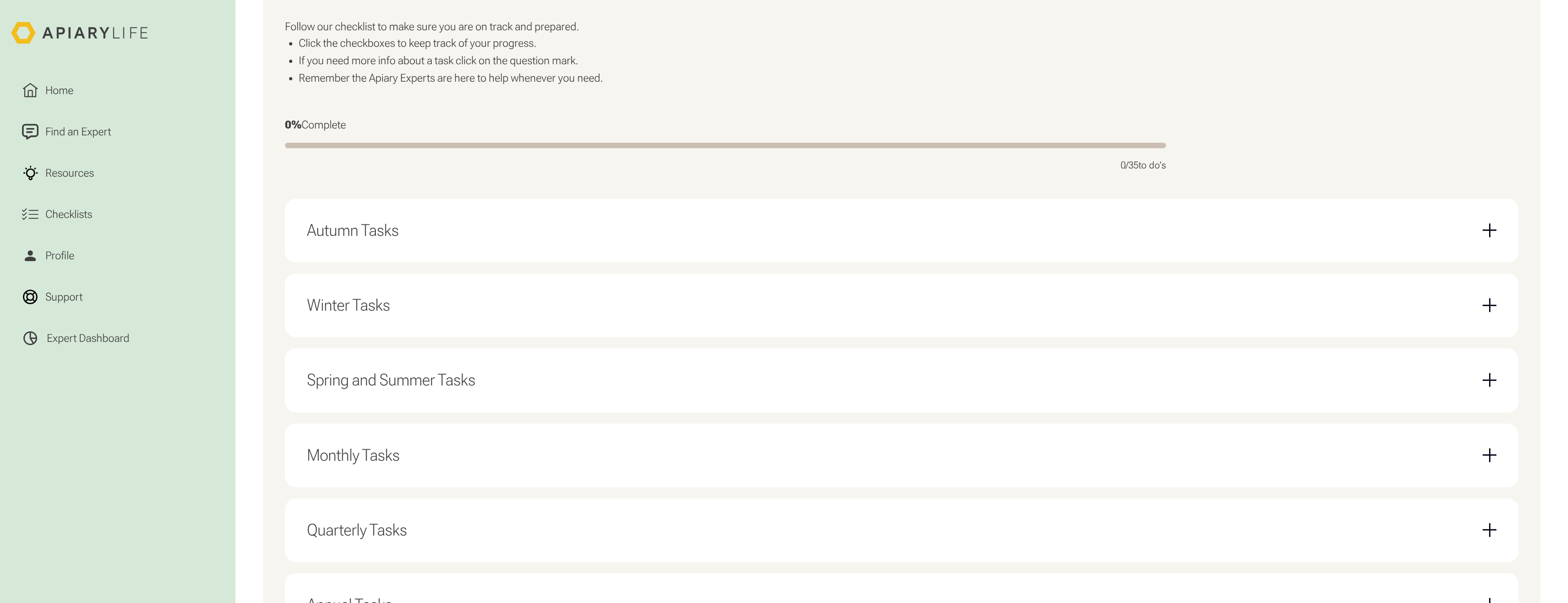
click at [647, 244] on div "Autumn Tasks" at bounding box center [902, 231] width 1190 height 42
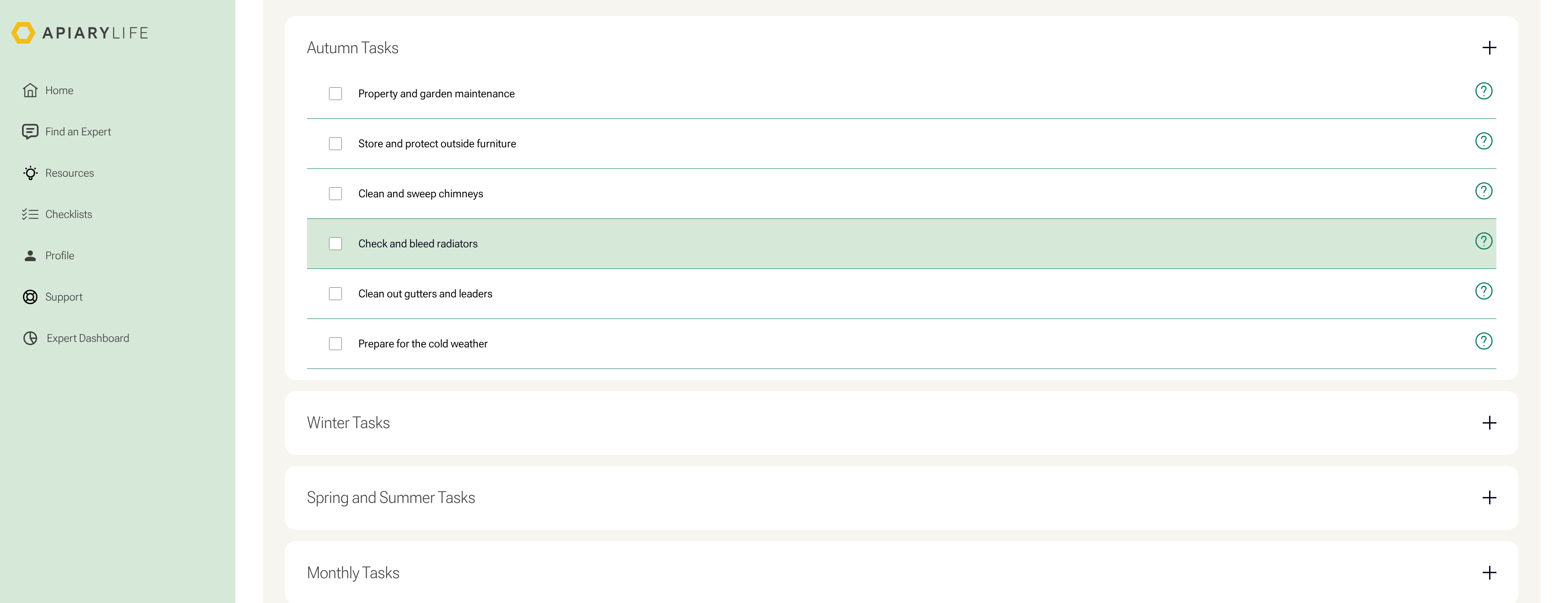
scroll to position [505, 0]
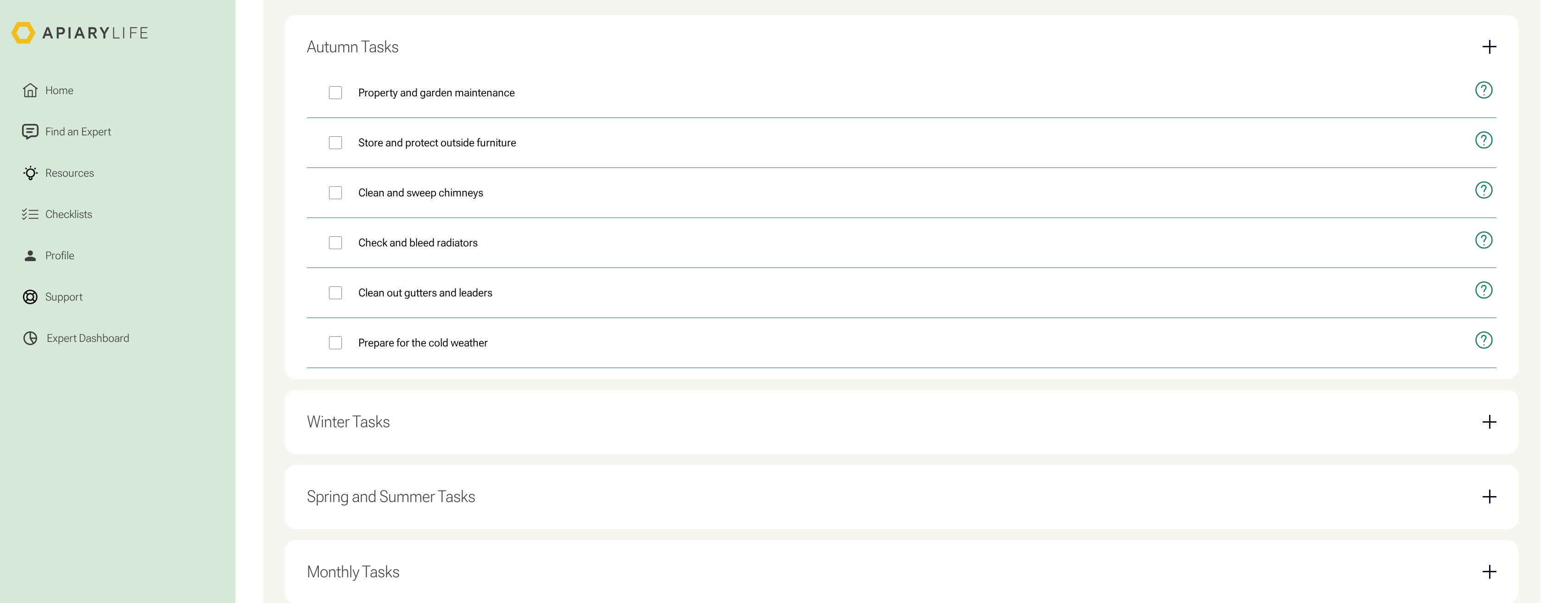
click at [666, 414] on div "Winter Tasks" at bounding box center [902, 422] width 1190 height 42
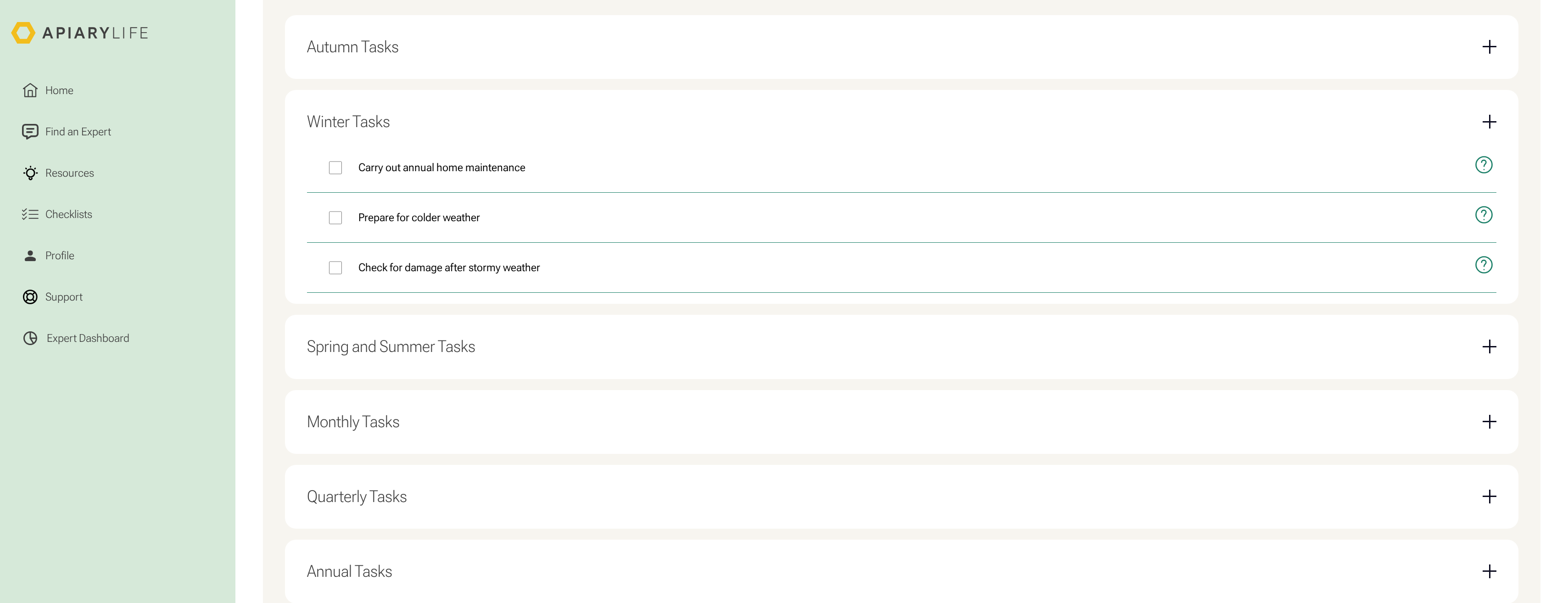
click at [594, 354] on div "Spring and Summer Tasks" at bounding box center [902, 347] width 1190 height 42
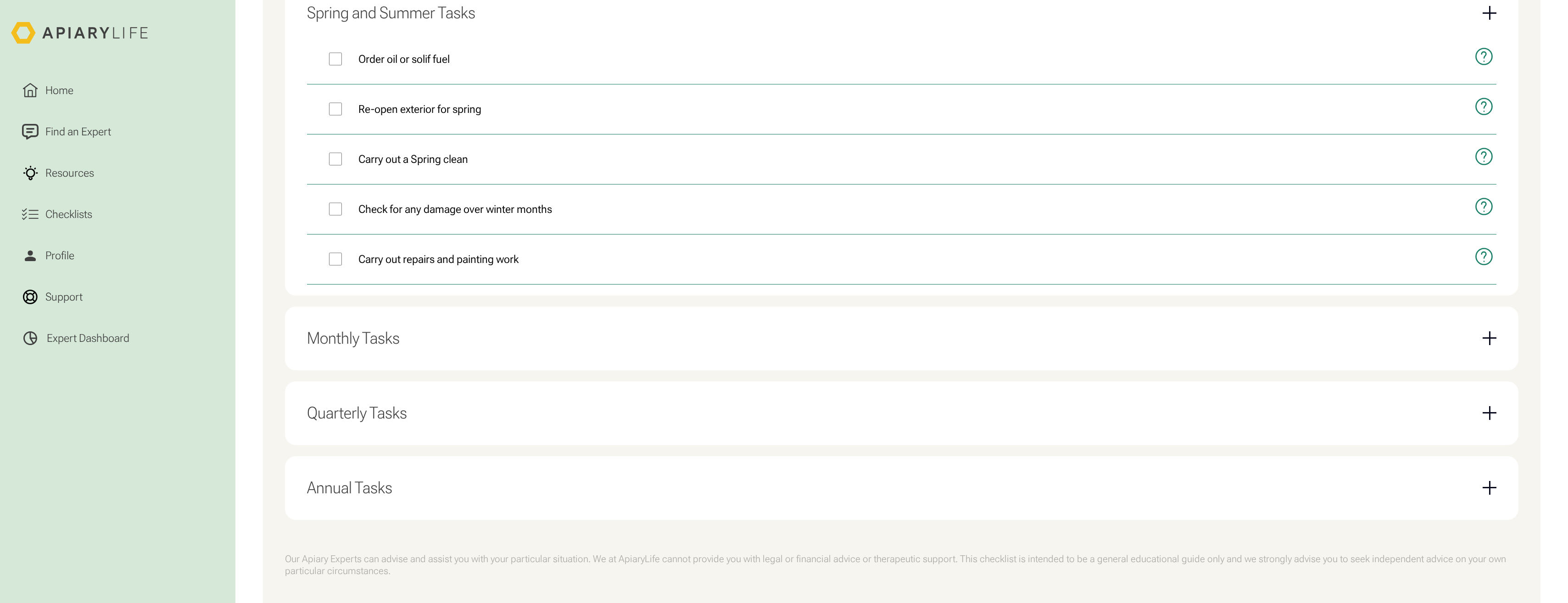
click at [589, 360] on div "Monthly Tasks Check tumble dryers and clean filters Clean windows inside and ou…" at bounding box center [902, 338] width 1234 height 64
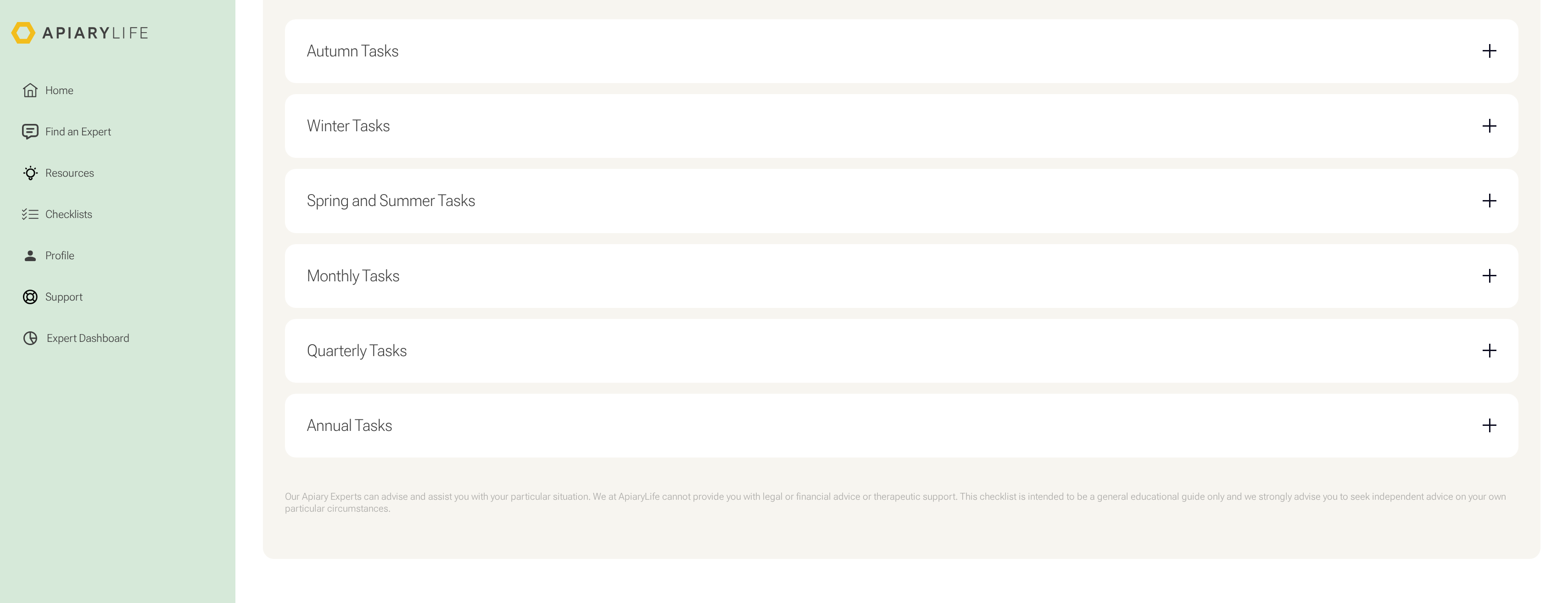
click at [383, 287] on div "Monthly Tasks" at bounding box center [902, 276] width 1190 height 42
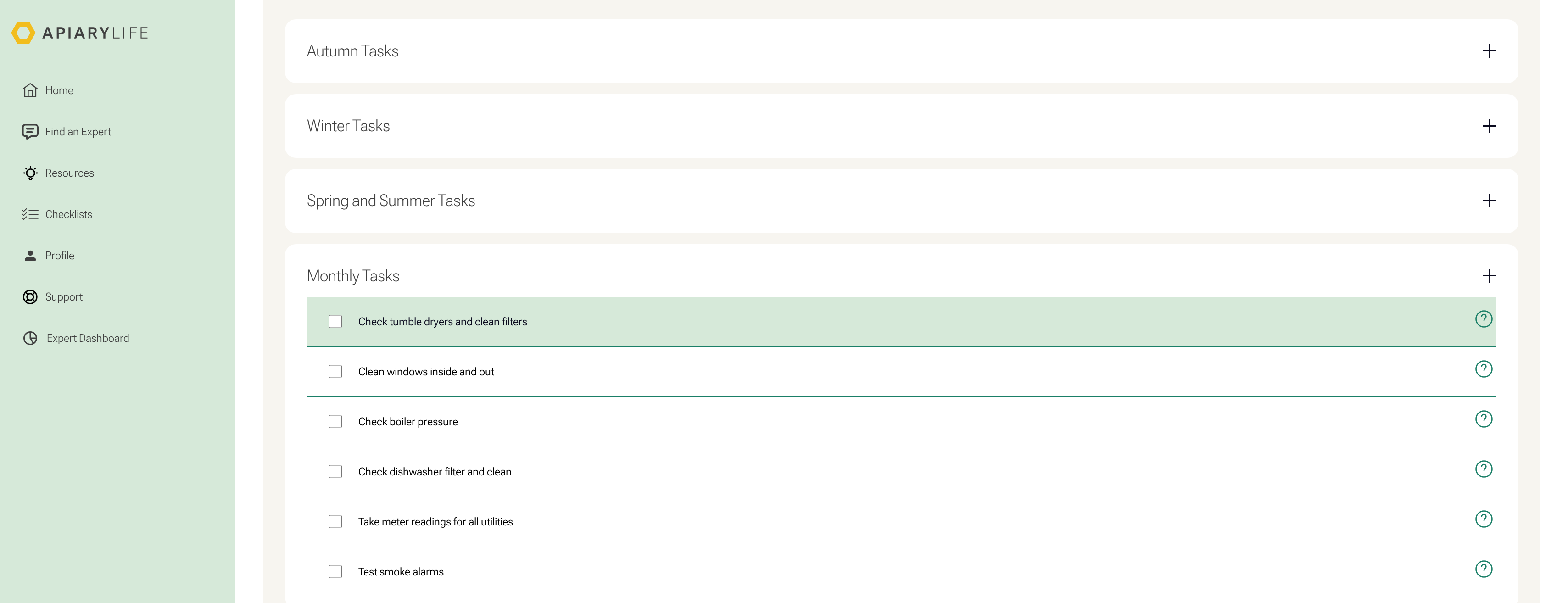
scroll to position [638, 0]
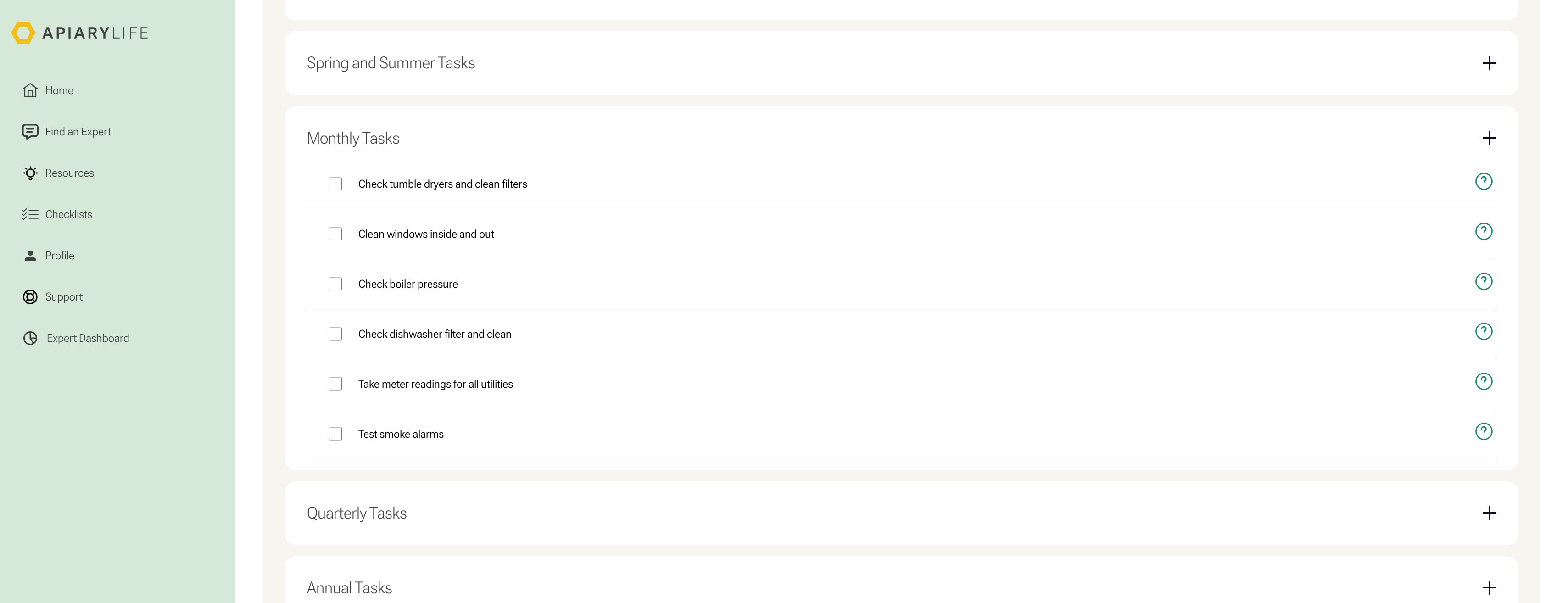
click at [410, 506] on div "Quarterly Tasks" at bounding box center [902, 513] width 1190 height 42
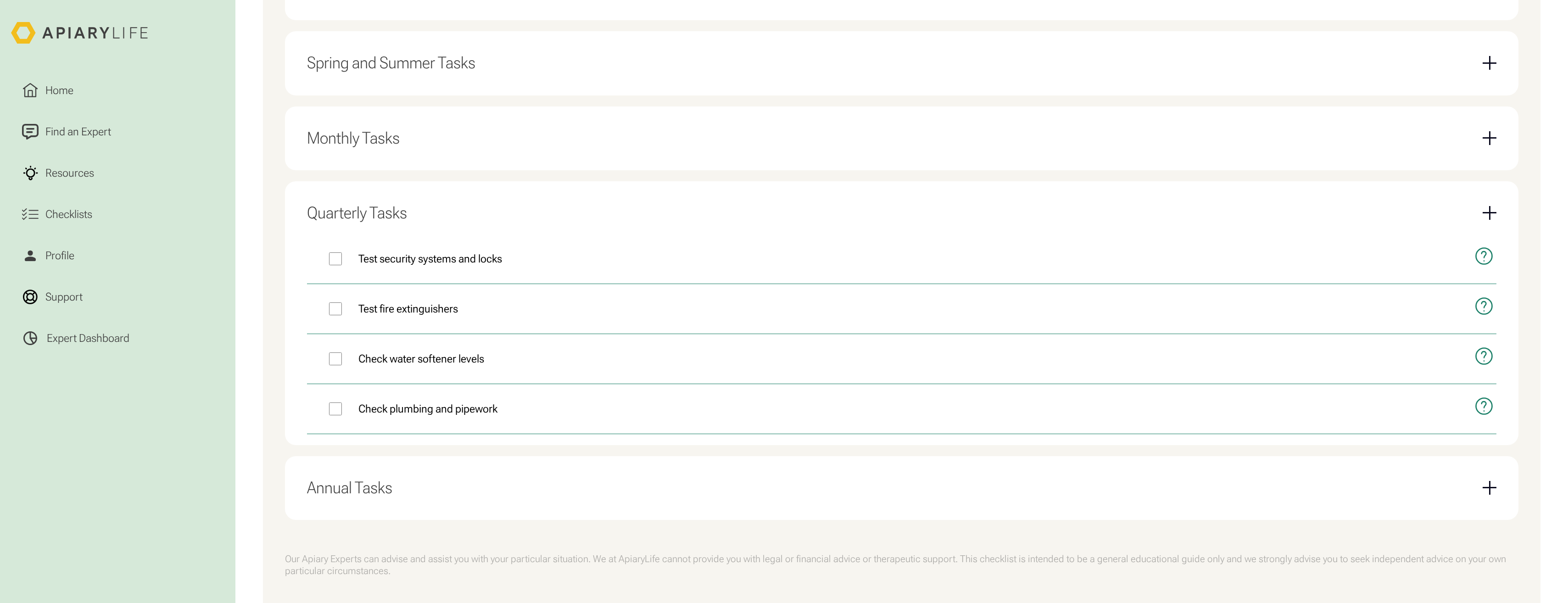
click at [410, 495] on div "Annual Tasks" at bounding box center [902, 488] width 1190 height 42
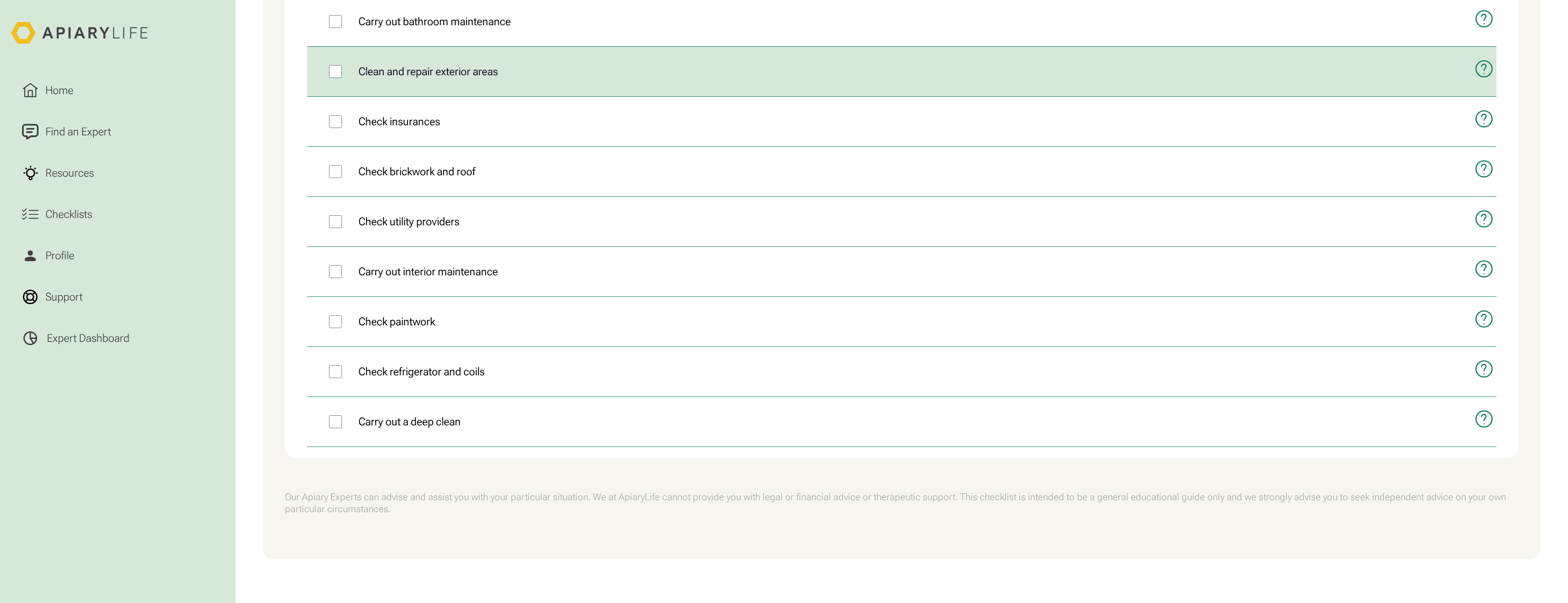
scroll to position [1051, 0]
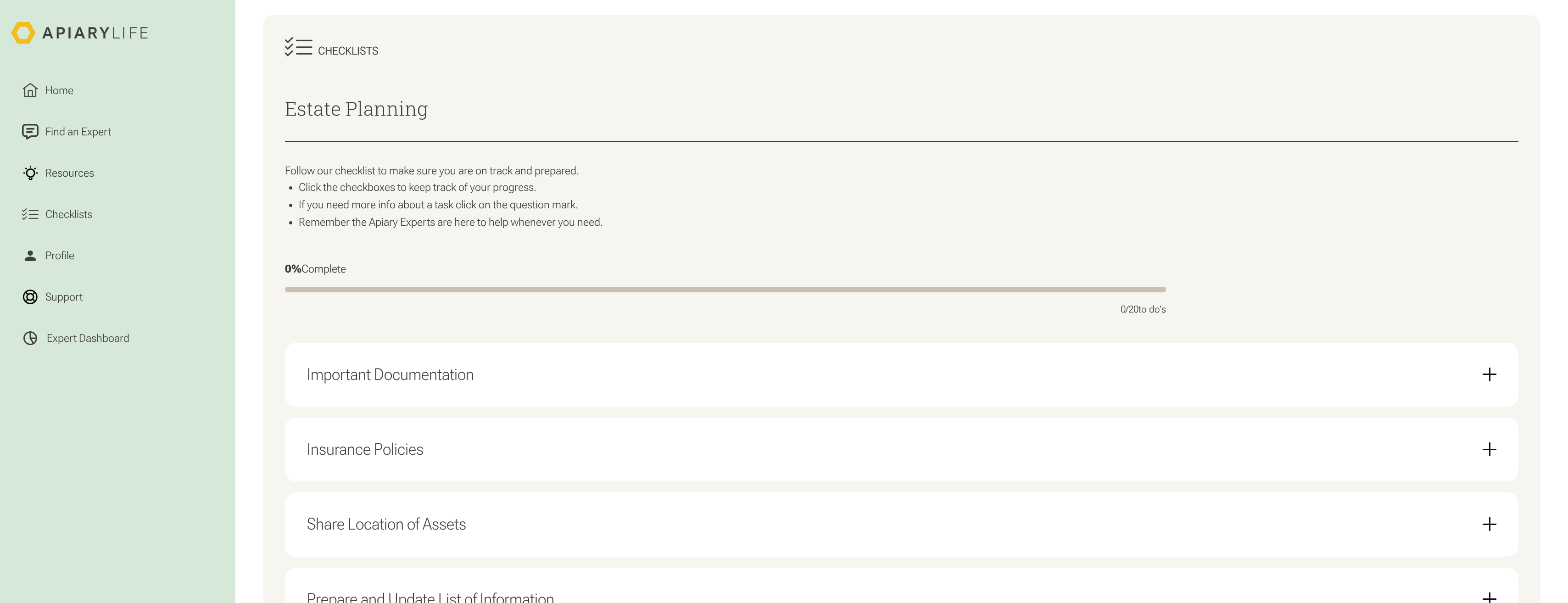
scroll to position [183, 0]
click at [538, 369] on div "Important Documentation" at bounding box center [902, 368] width 1190 height 42
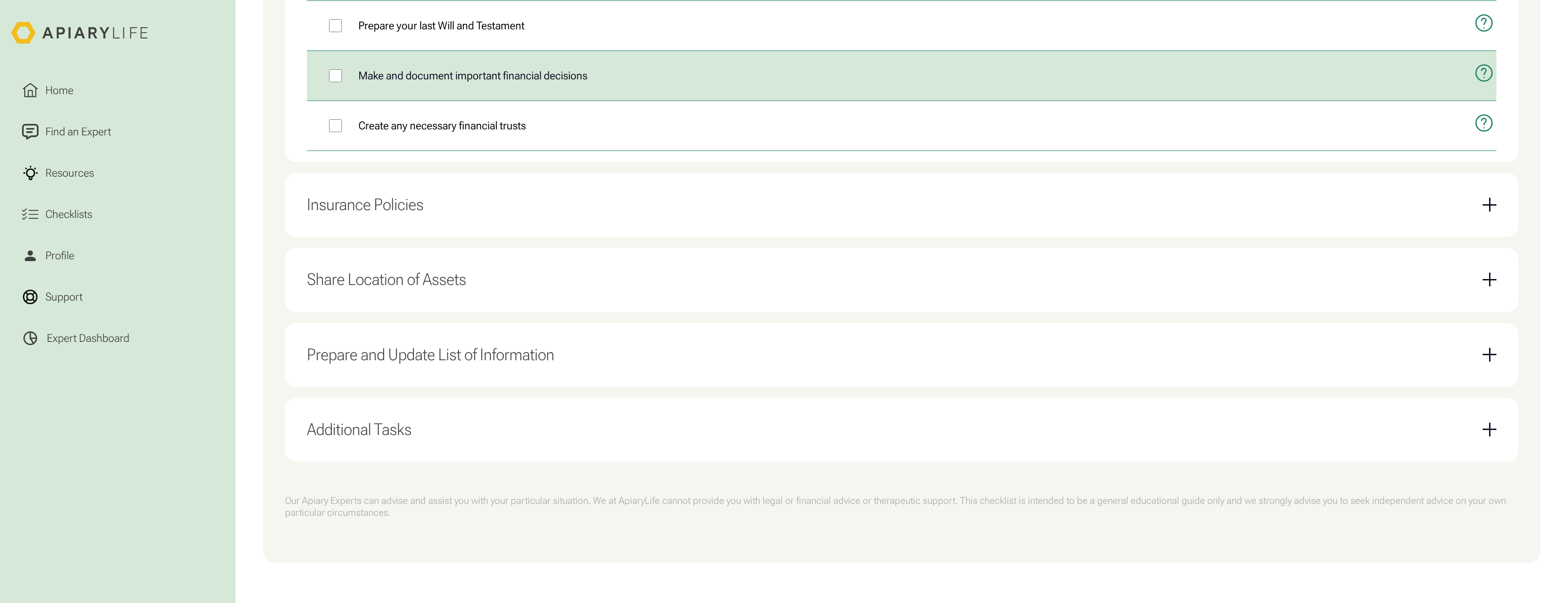
scroll to position [626, 0]
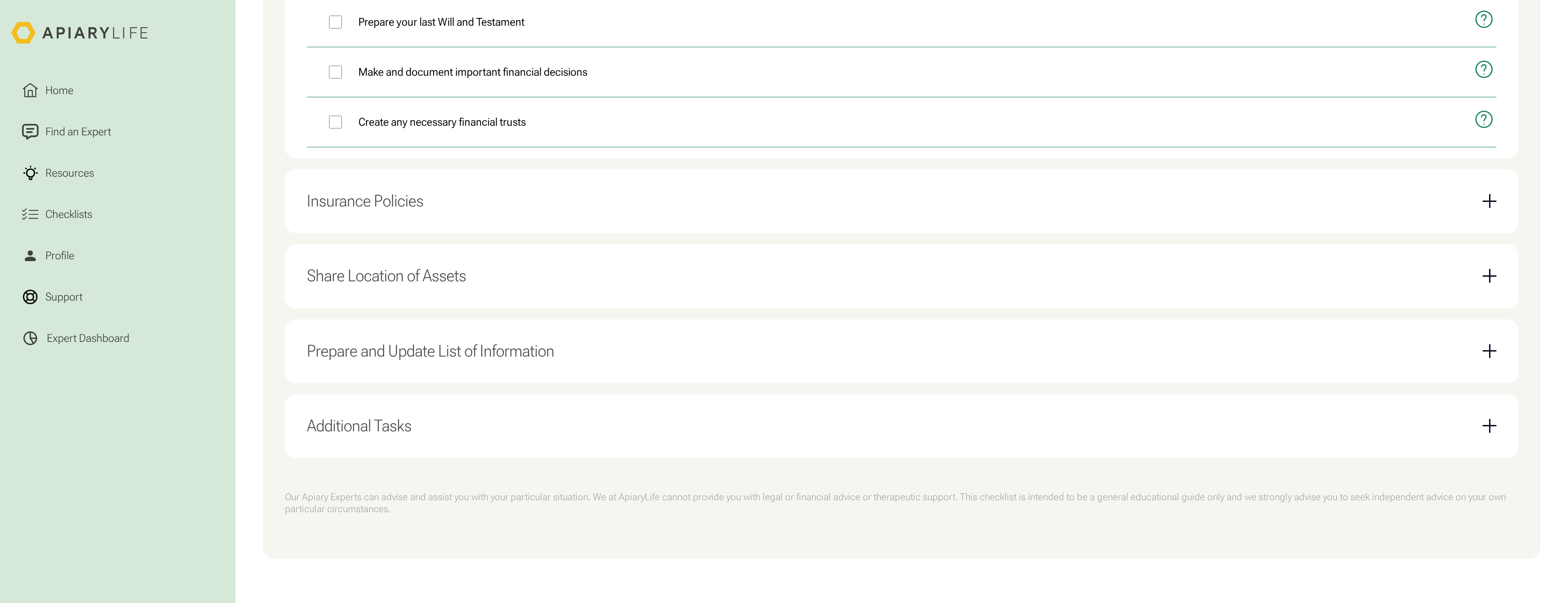
click at [470, 305] on div "Share Location of Assets Confirm the location of storage units Make people awar…" at bounding box center [902, 276] width 1234 height 64
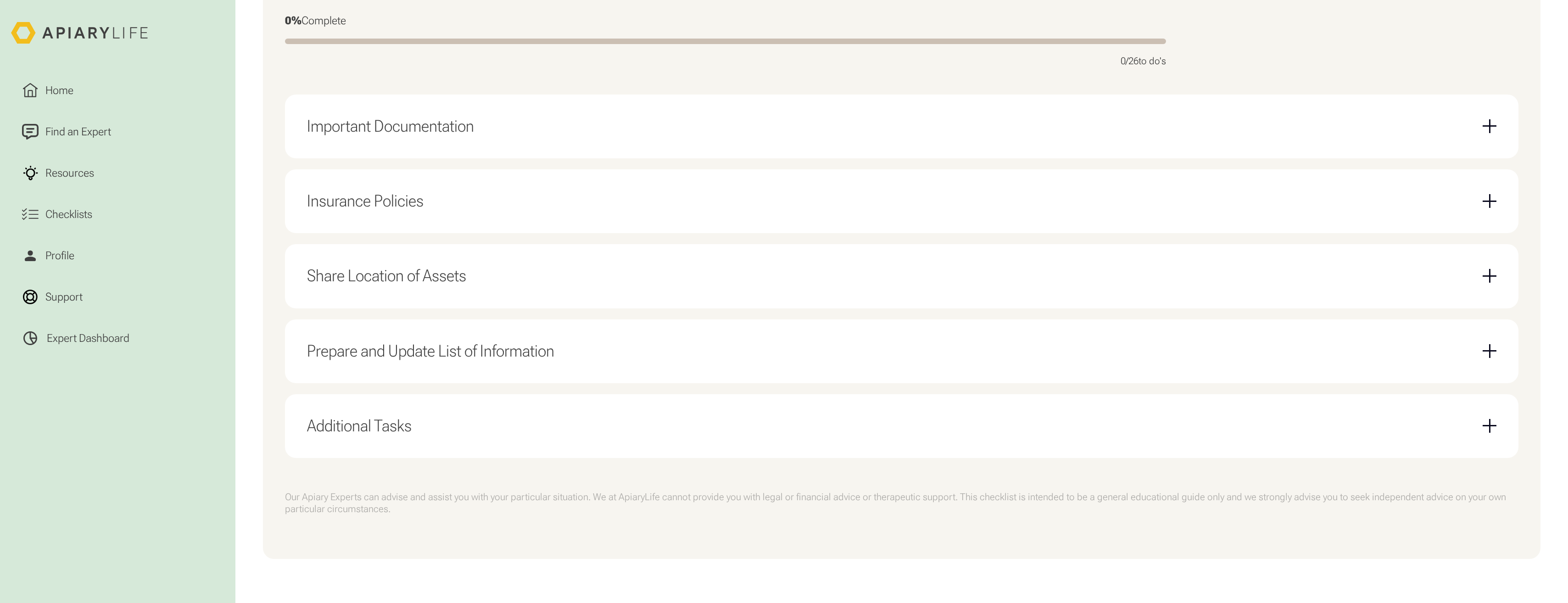
click at [458, 295] on div "Share Location of Assets" at bounding box center [902, 276] width 1190 height 42
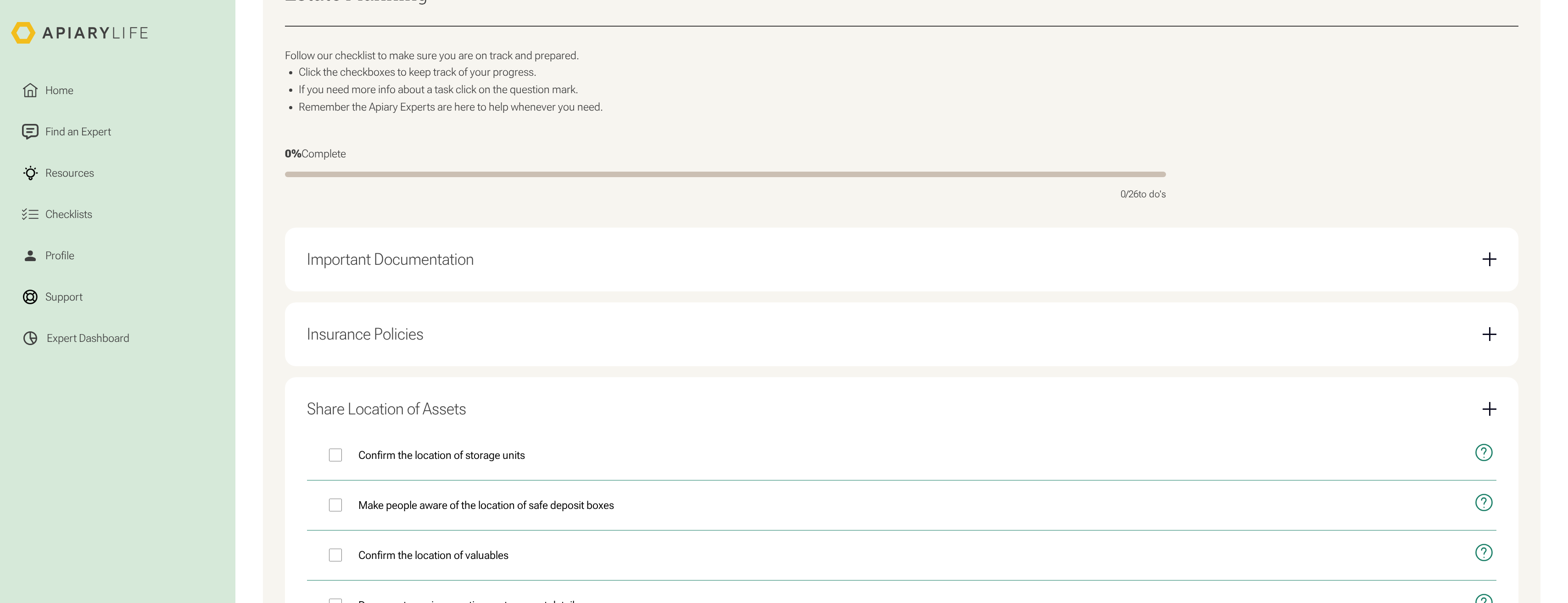
scroll to position [104, 0]
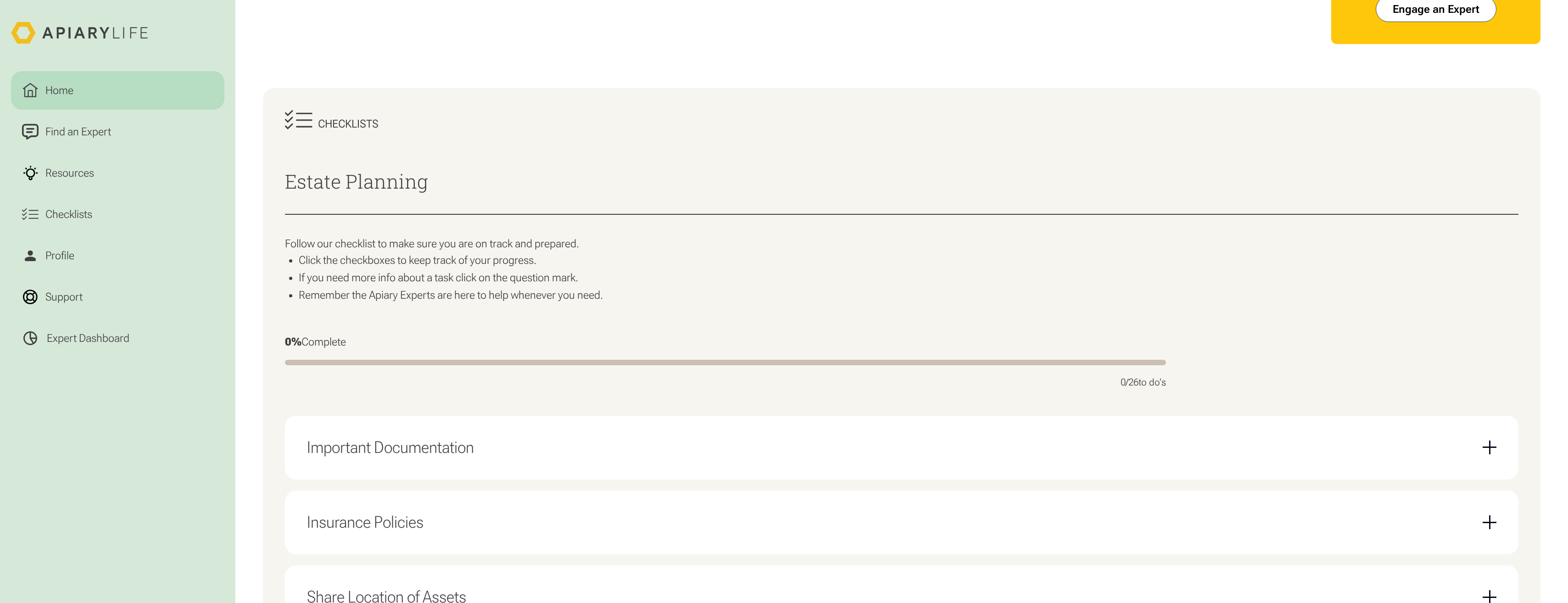
click at [107, 82] on link "Home" at bounding box center [117, 90] width 213 height 39
